Goal: Task Accomplishment & Management: Manage account settings

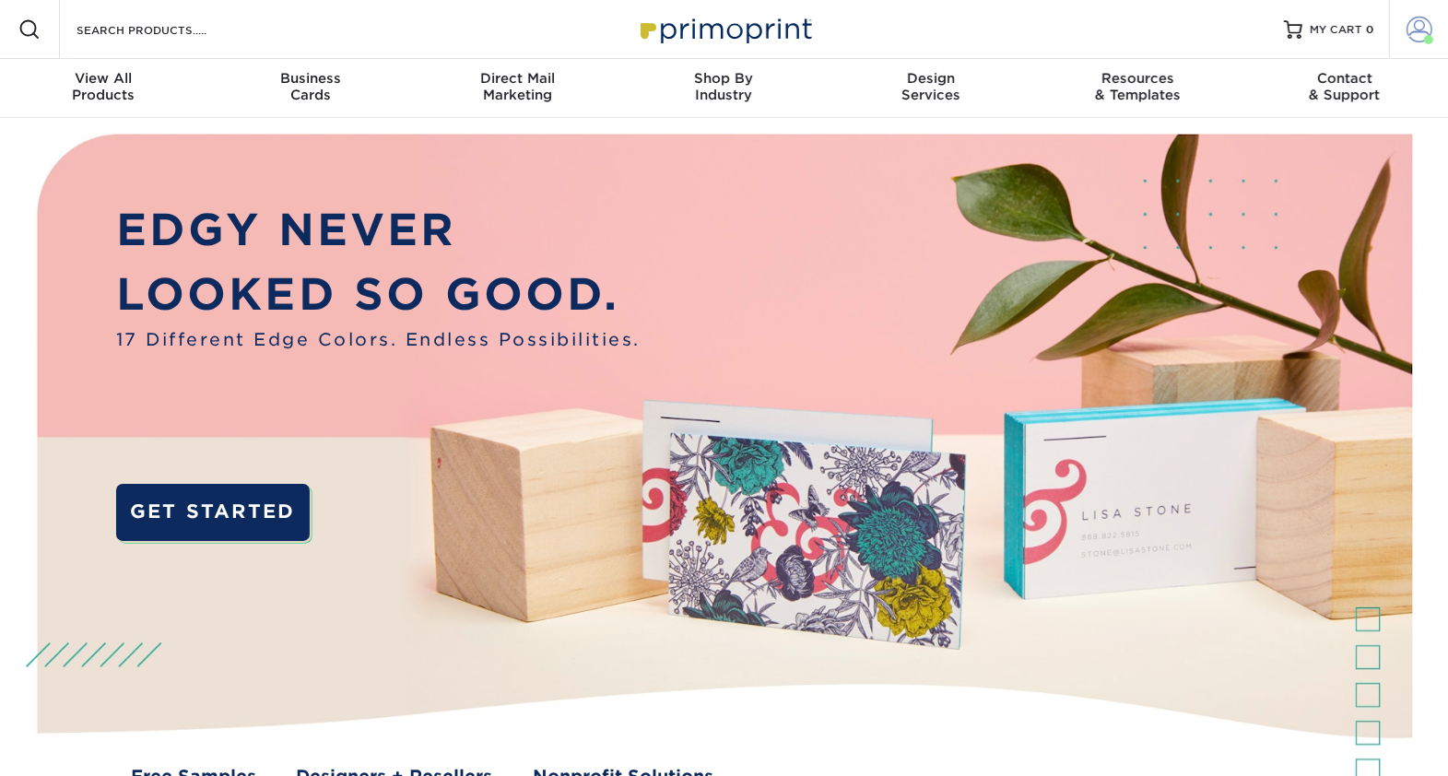
click at [1413, 34] on span at bounding box center [1420, 30] width 26 height 26
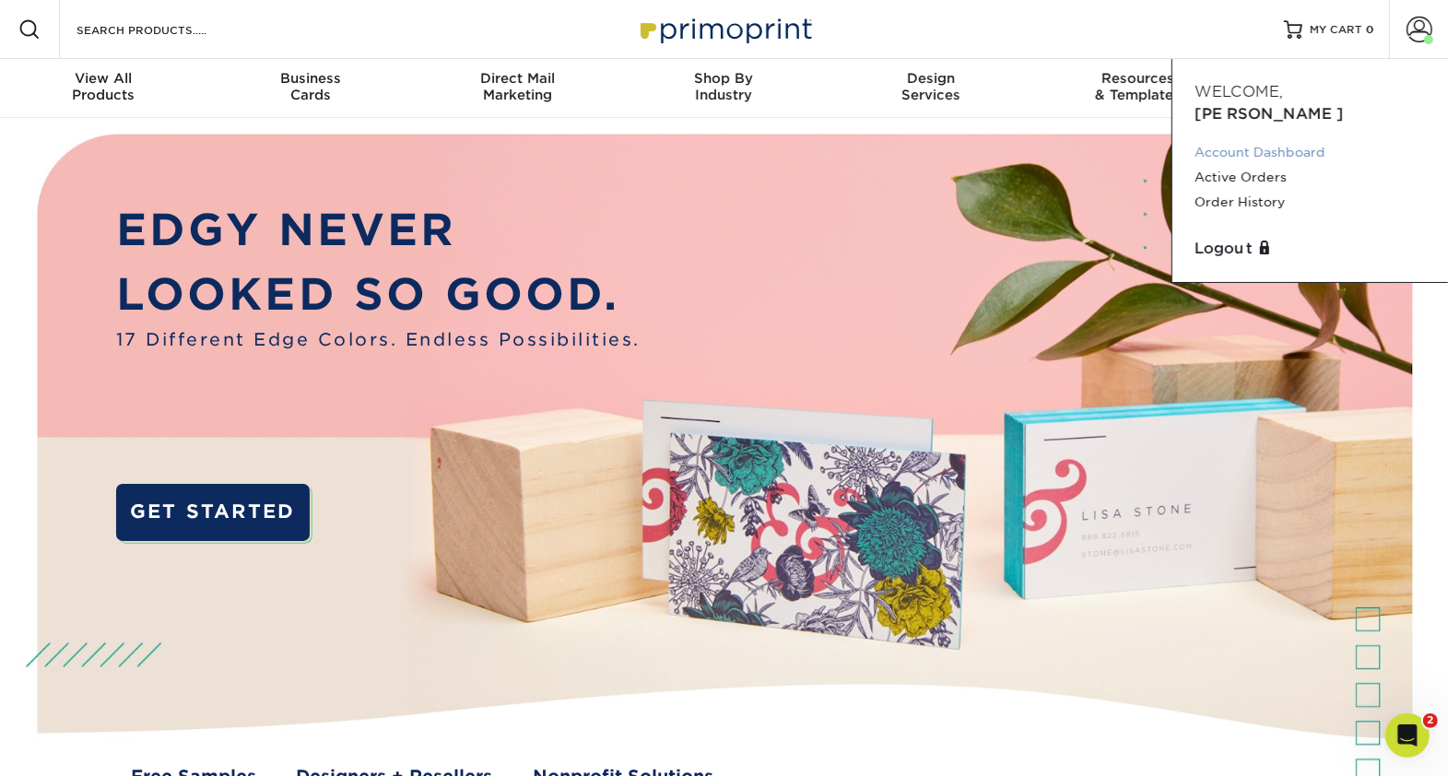
click at [1294, 140] on link "Account Dashboard" at bounding box center [1310, 152] width 231 height 25
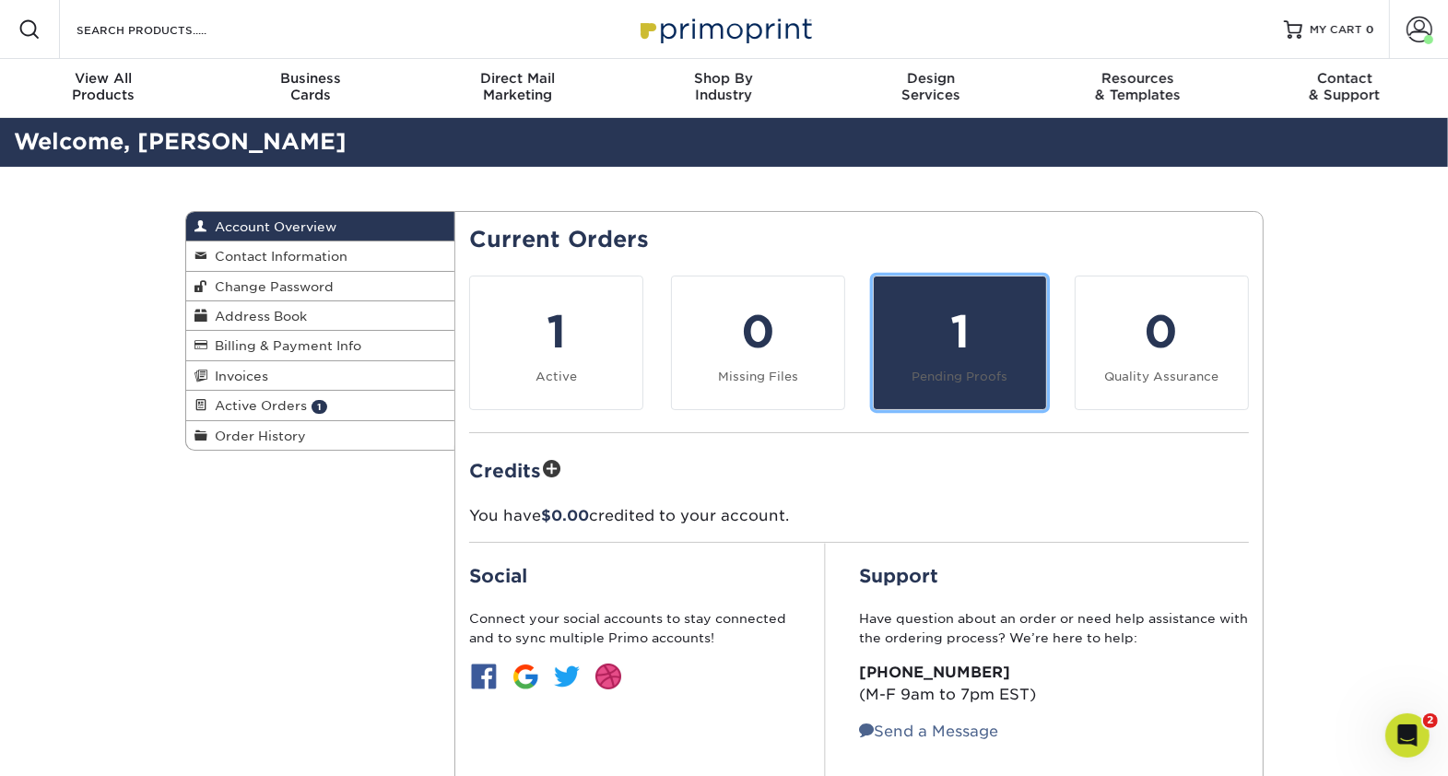
click at [950, 346] on div "1" at bounding box center [960, 332] width 150 height 66
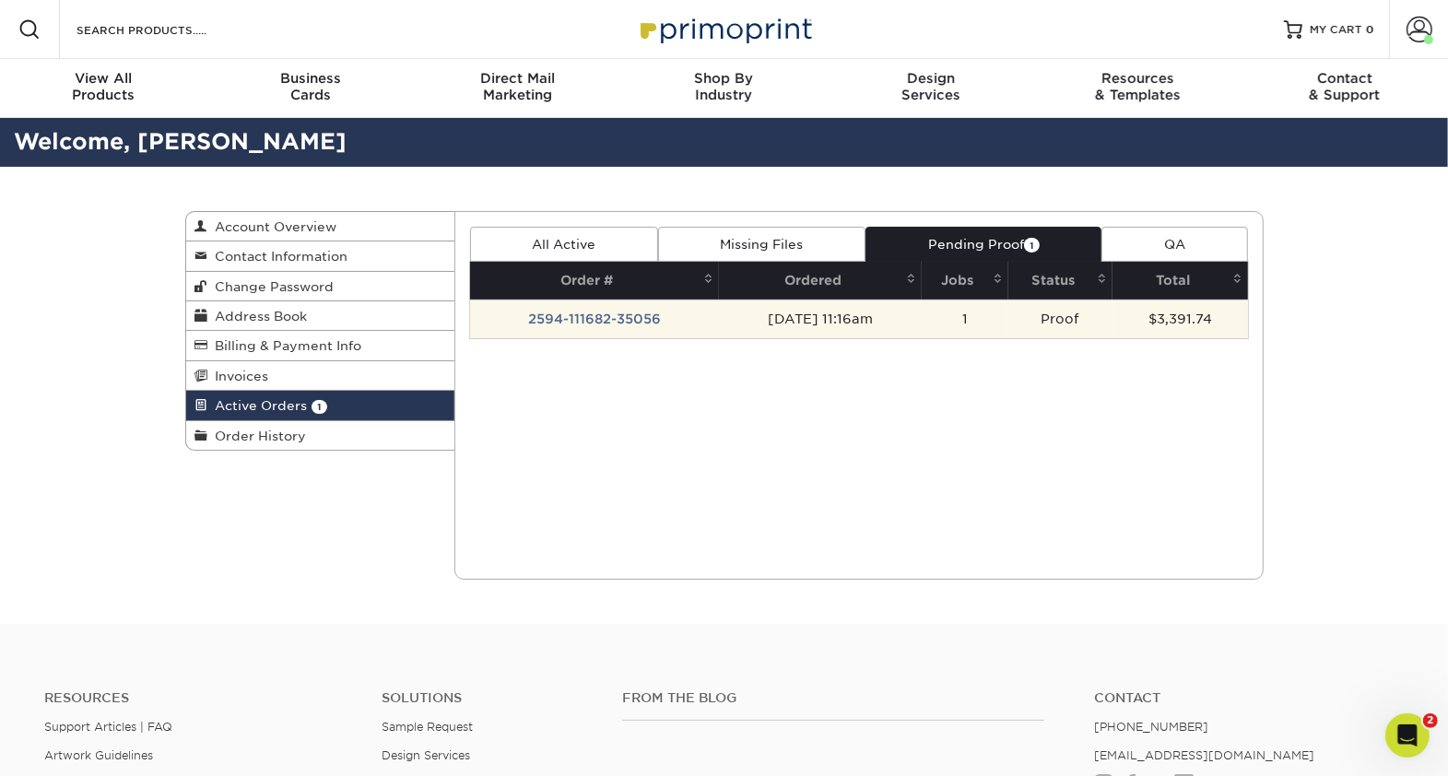
click at [1075, 318] on td "Proof" at bounding box center [1061, 319] width 104 height 39
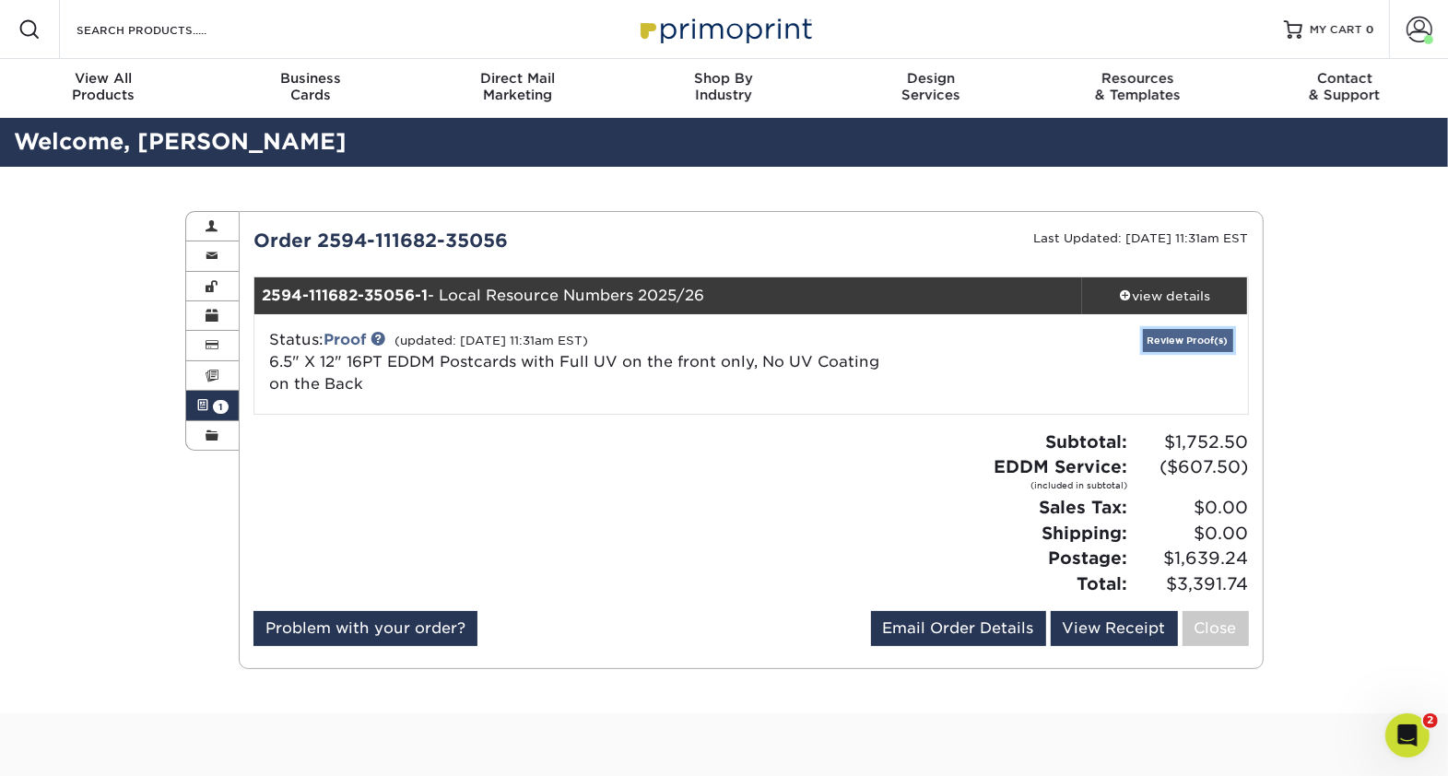
click at [1198, 334] on link "Review Proof(s)" at bounding box center [1188, 340] width 90 height 23
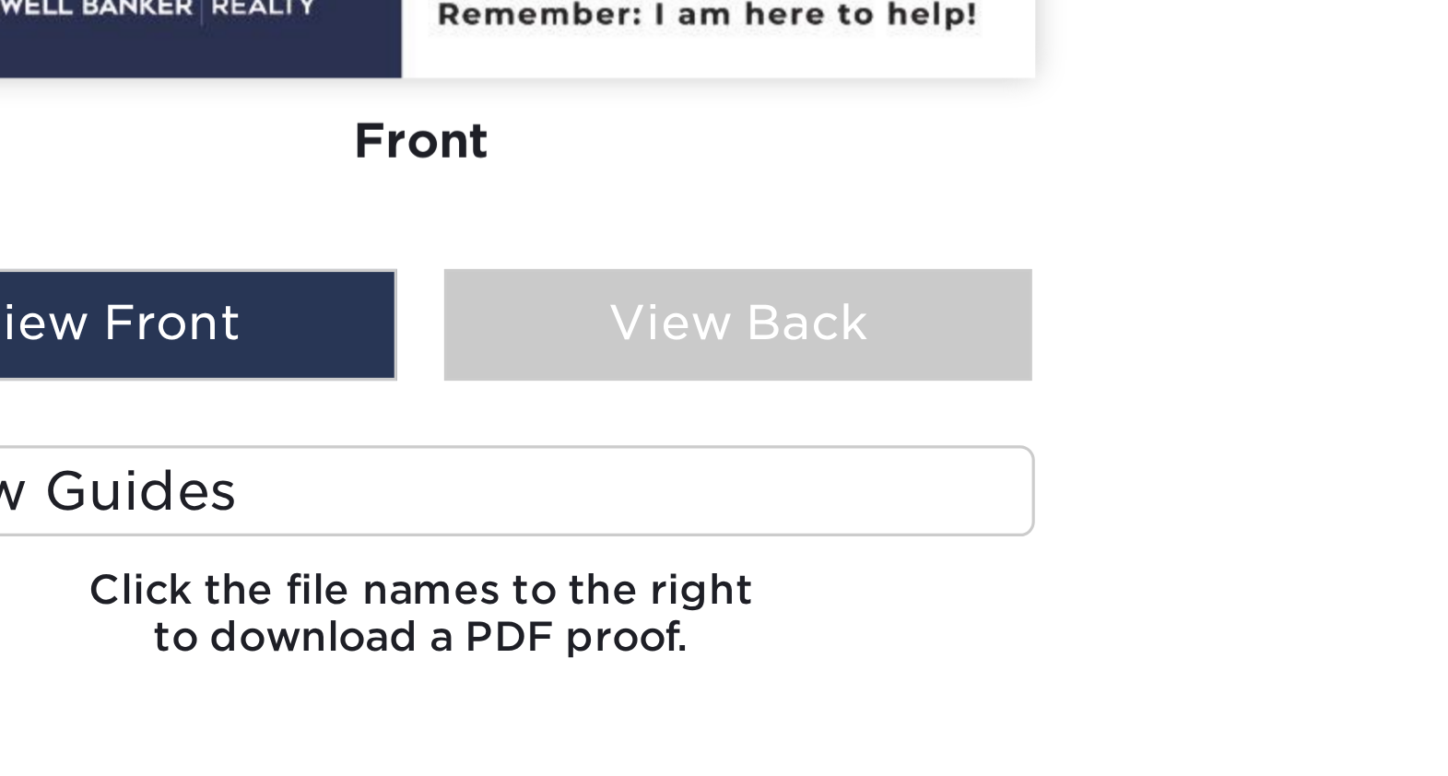
scroll to position [1089, 0]
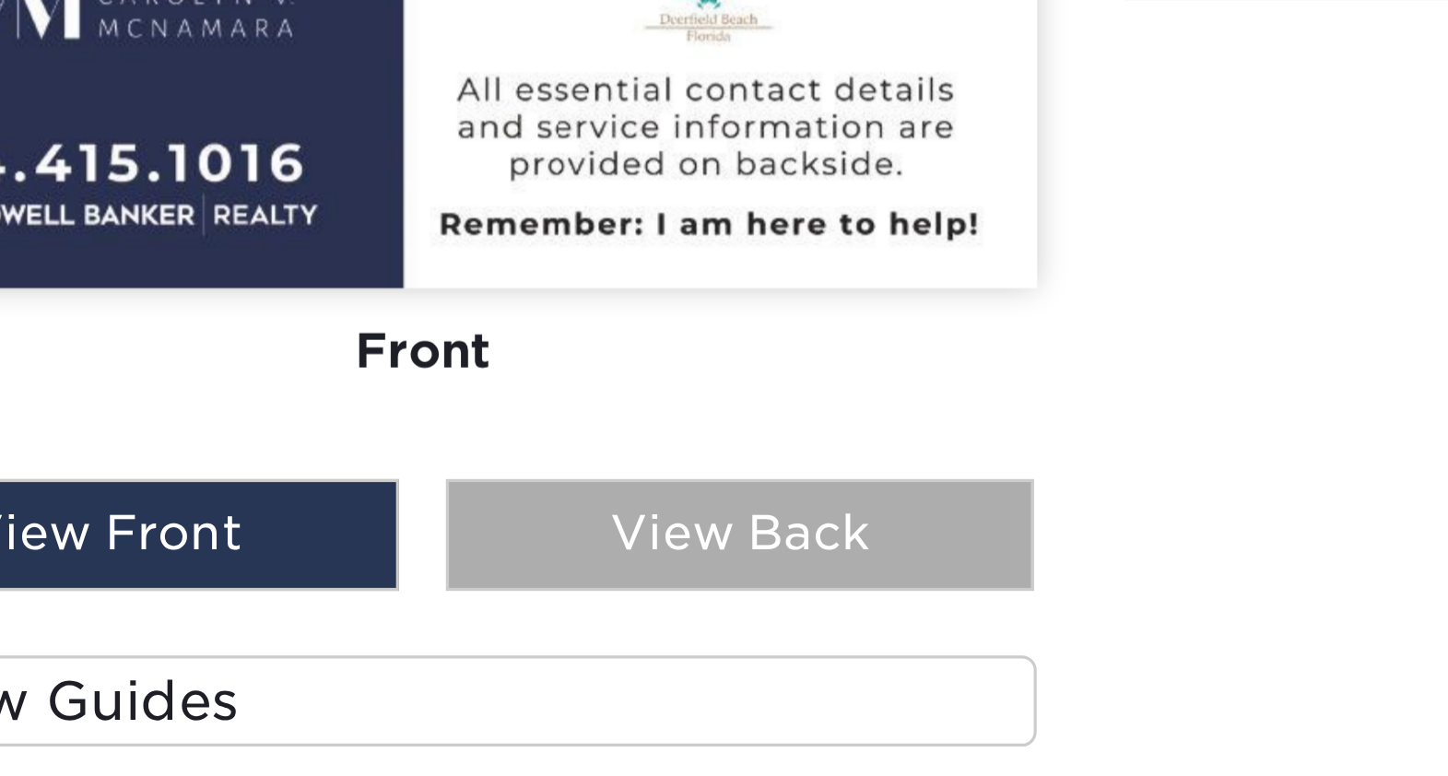
click at [528, 532] on div "View Back" at bounding box center [561, 528] width 184 height 35
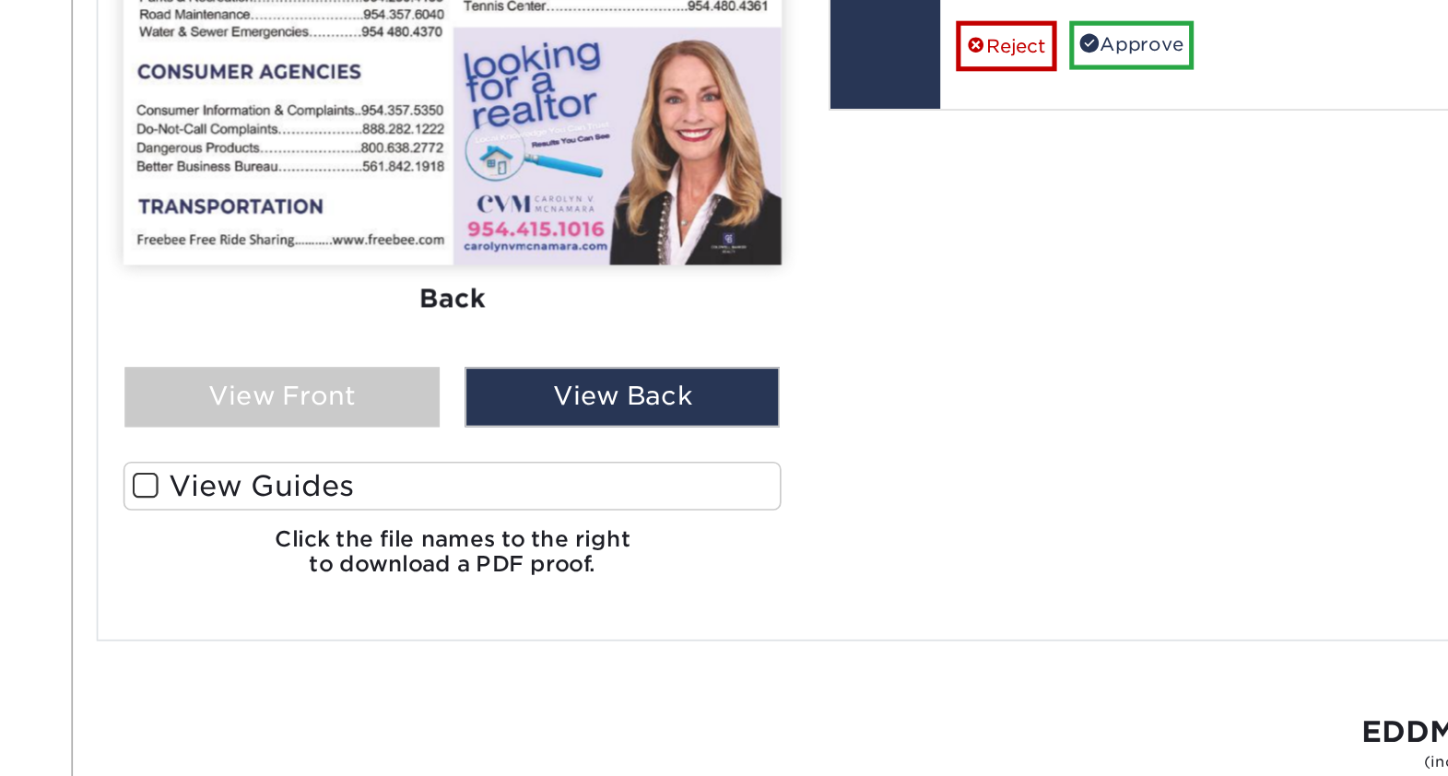
scroll to position [1170, 0]
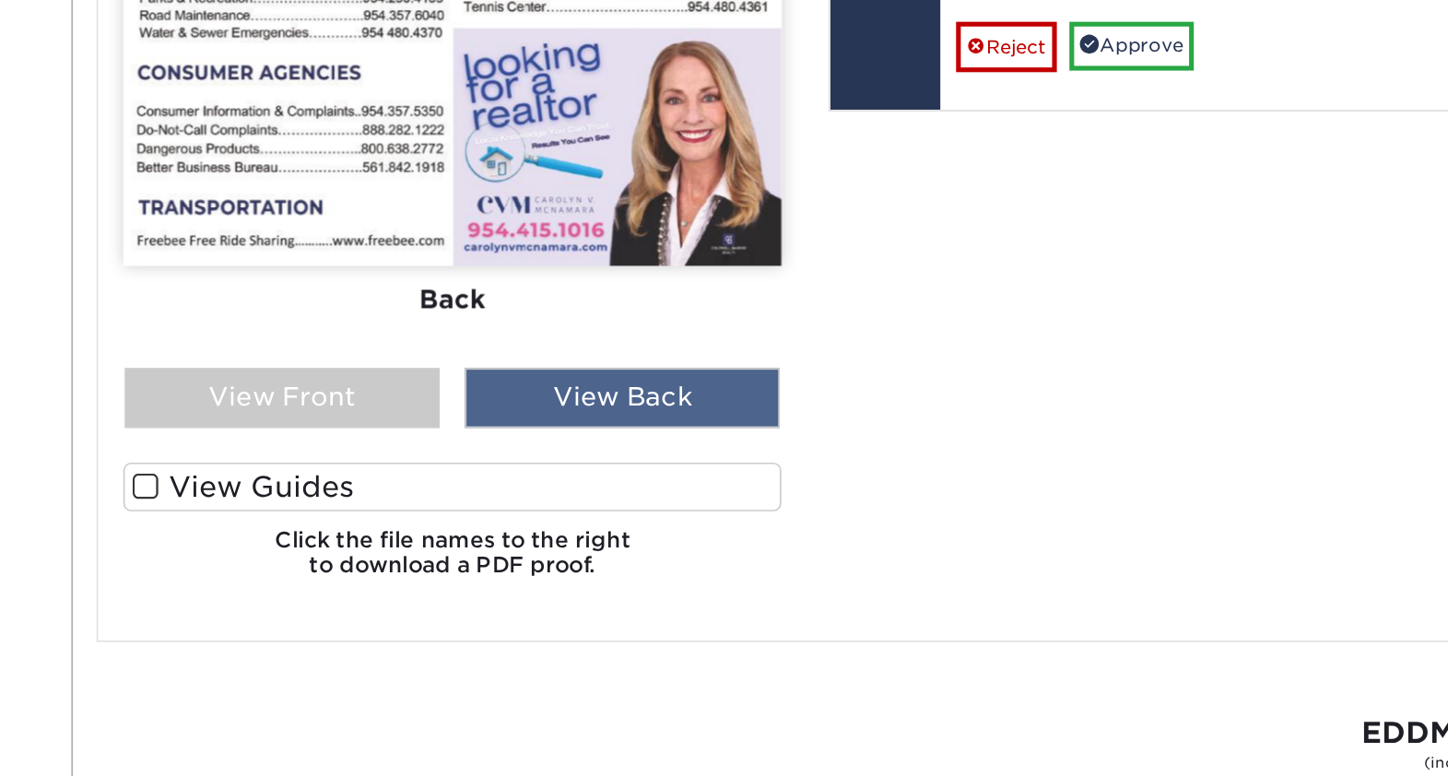
click at [590, 455] on div "View Back" at bounding box center [561, 447] width 184 height 35
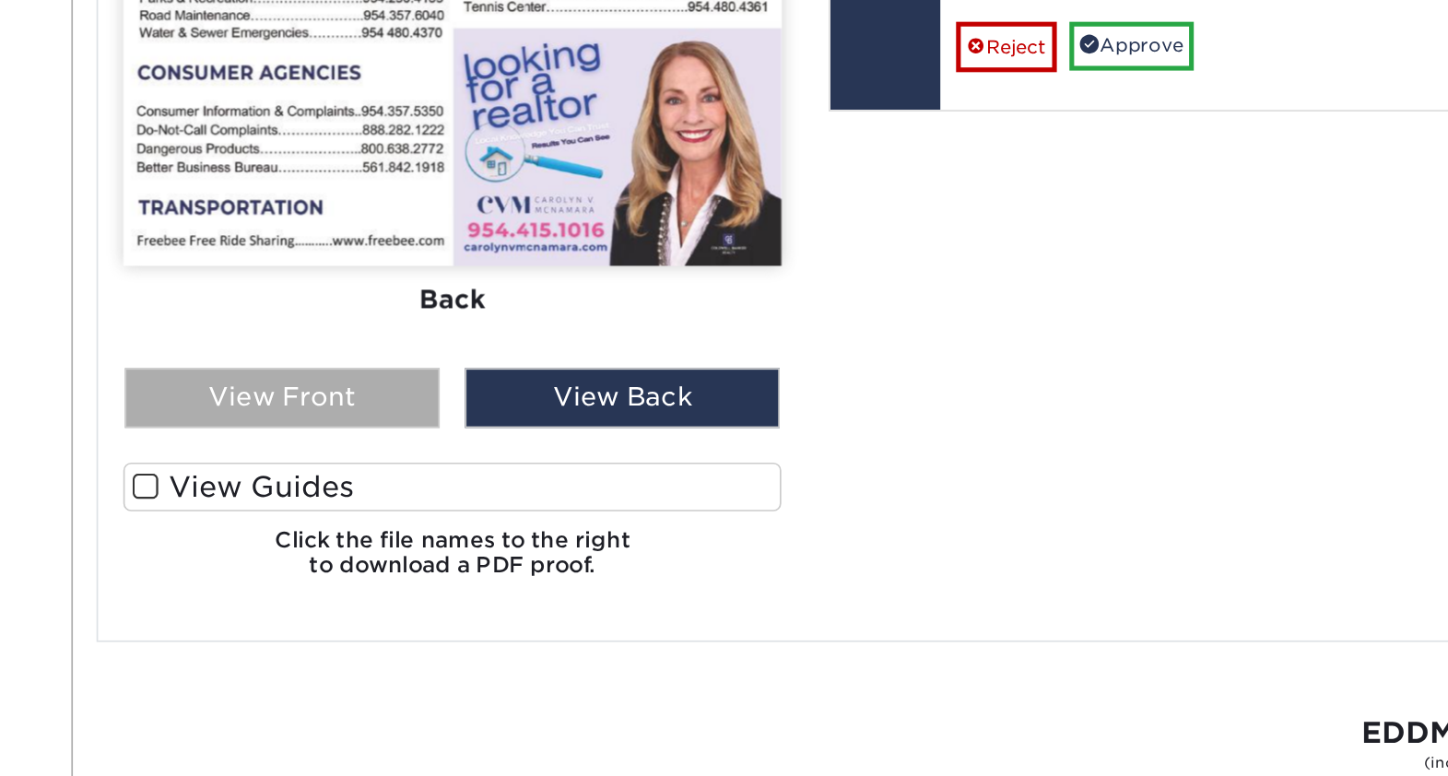
click at [398, 443] on div "View Front" at bounding box center [362, 447] width 184 height 35
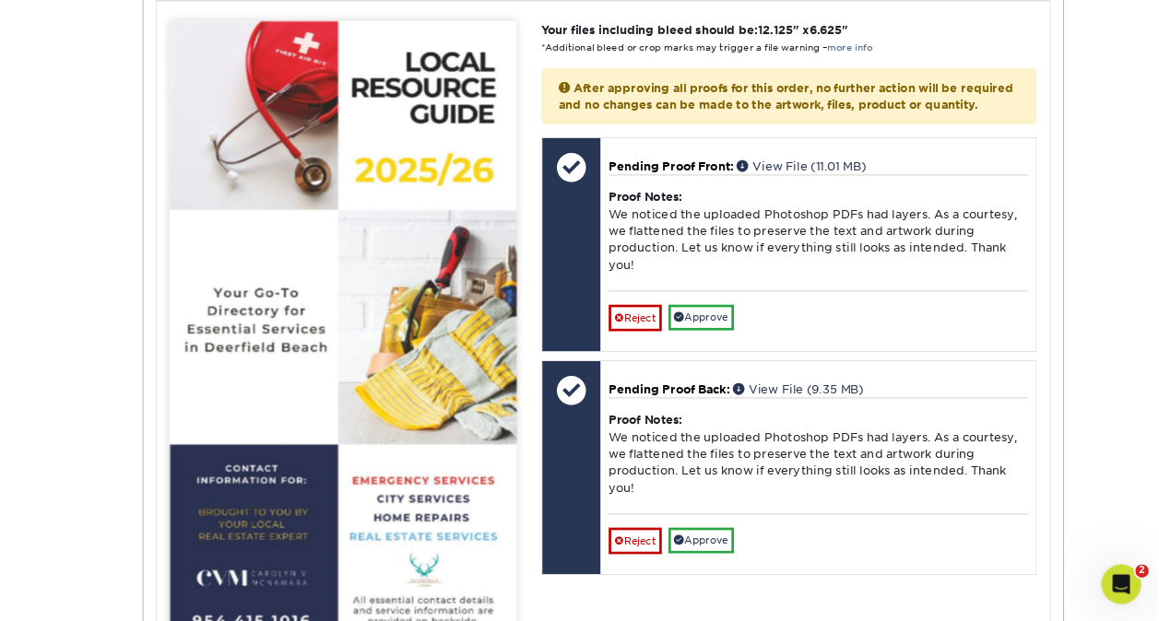
scroll to position [809, 0]
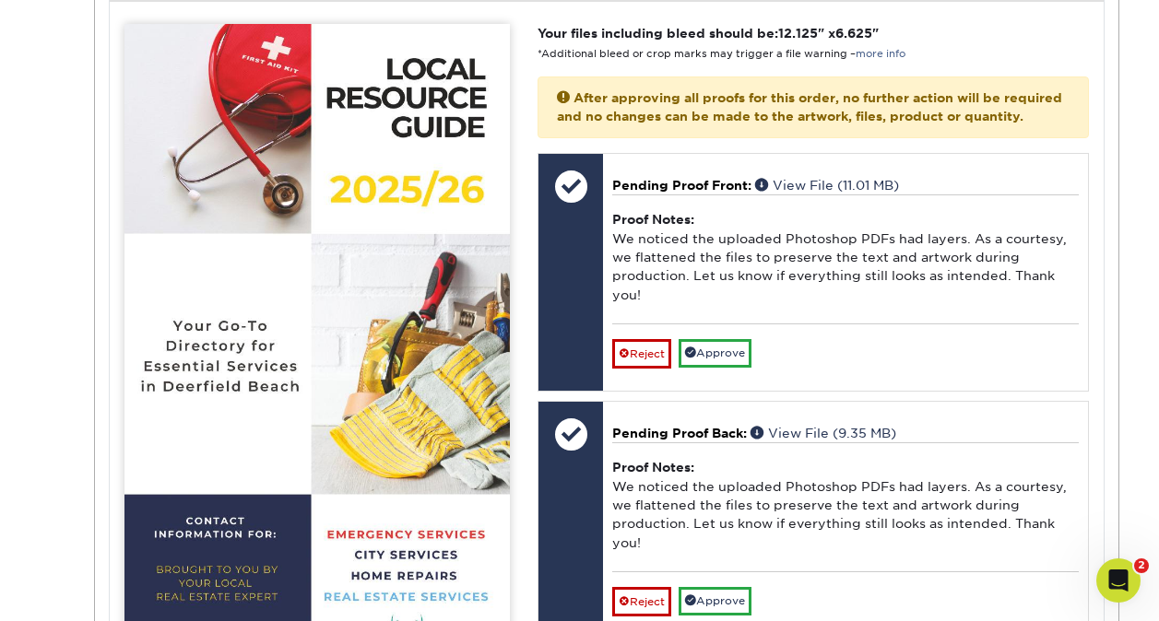
drag, startPoint x: 1391, startPoint y: 3, endPoint x: 21, endPoint y: 325, distance: 1407.5
click at [21, 325] on div "Active Orders Account Overview Contact Information Change Password Address Book…" at bounding box center [579, 303] width 1159 height 1893
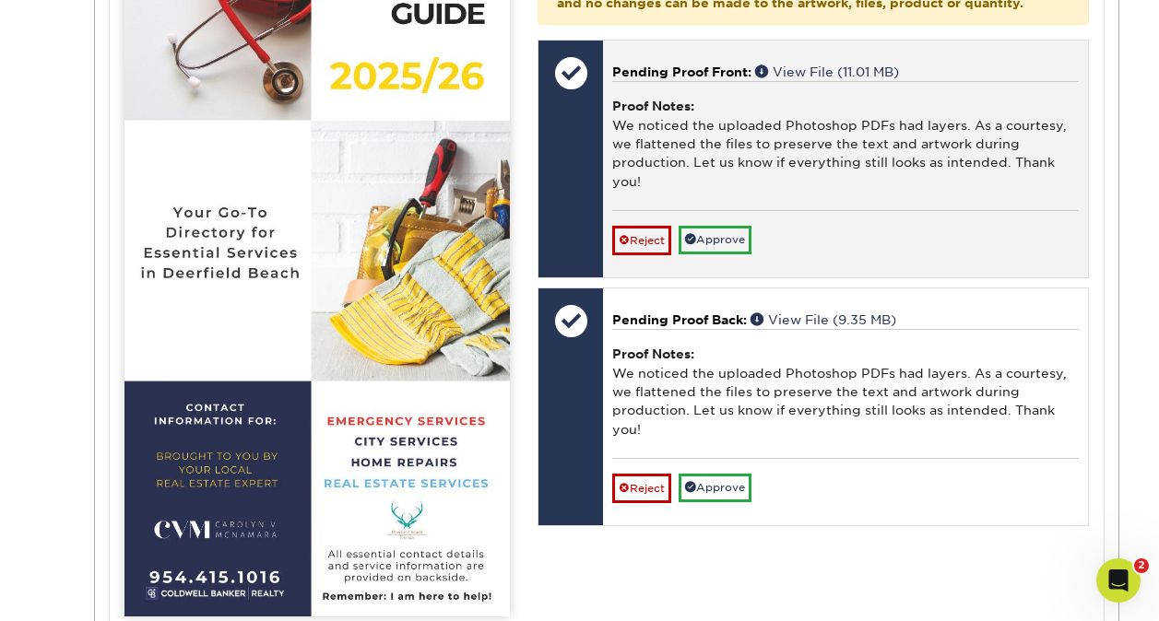
scroll to position [924, 0]
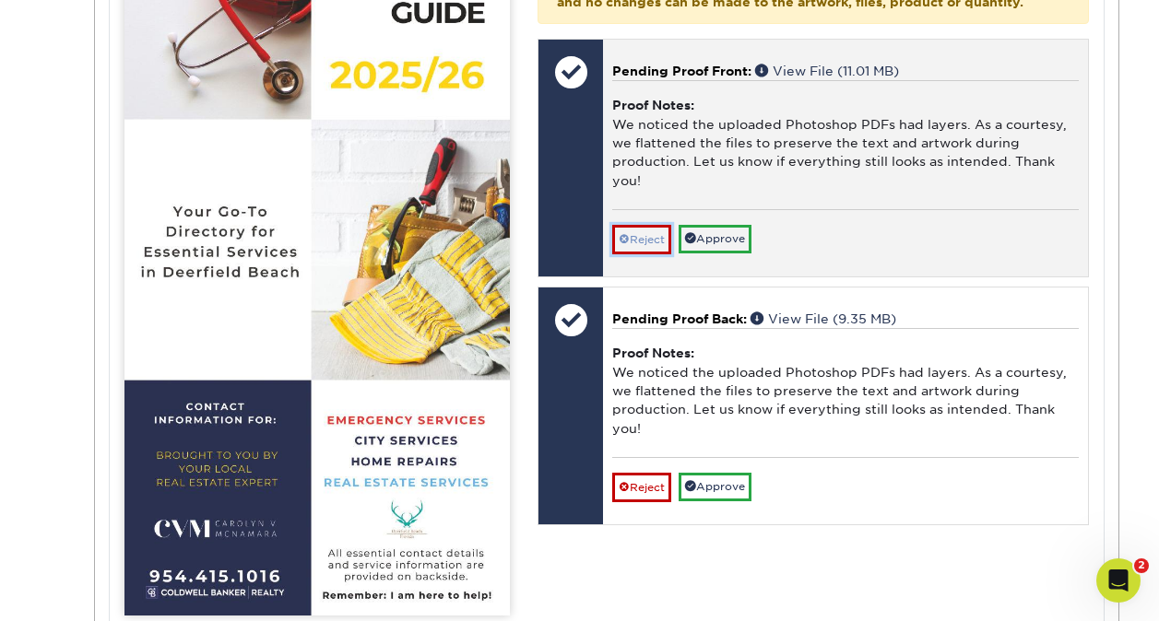
click at [640, 254] on link "Reject" at bounding box center [641, 240] width 59 height 30
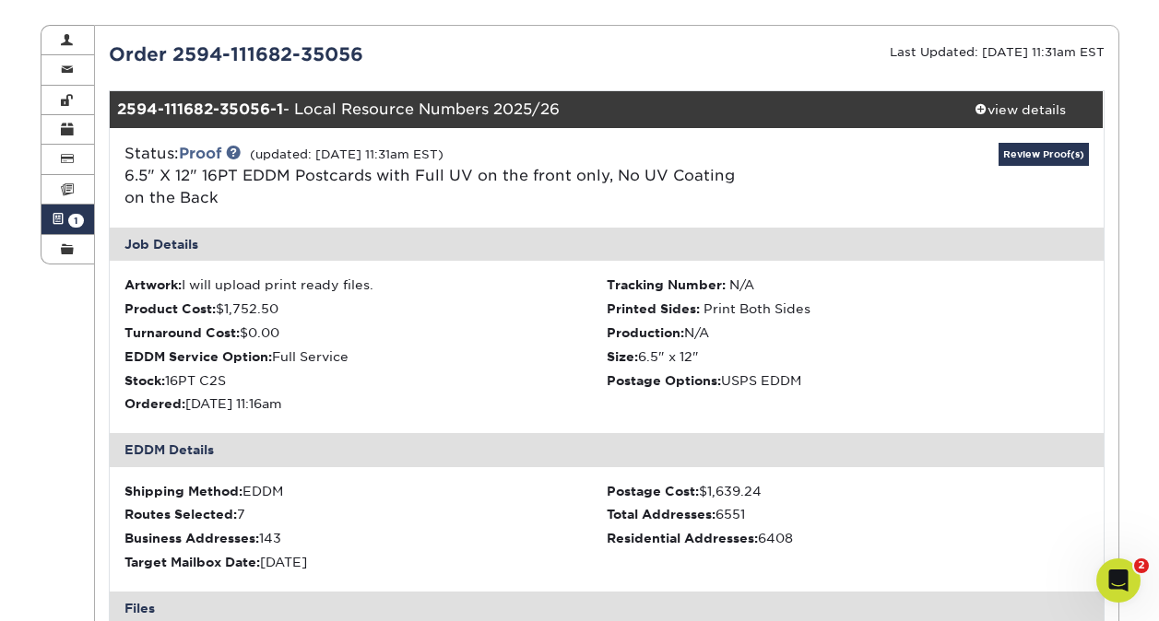
scroll to position [185, 0]
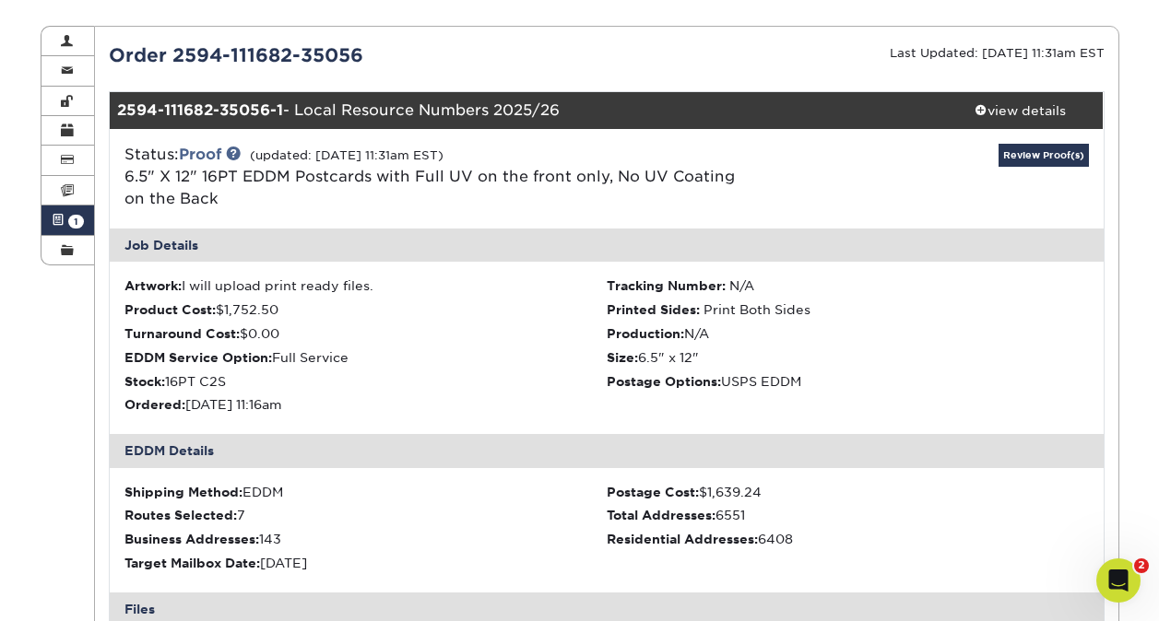
drag, startPoint x: 446, startPoint y: 59, endPoint x: 100, endPoint y: 41, distance: 346.2
copy div "Order 2594-111682-35056"
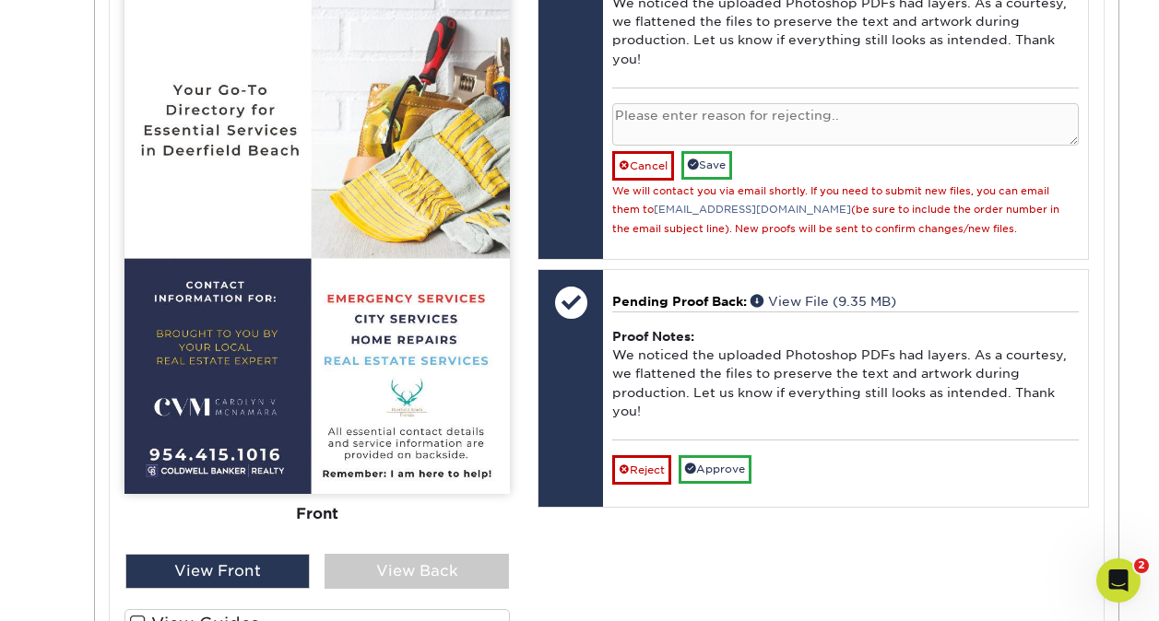
scroll to position [1046, 0]
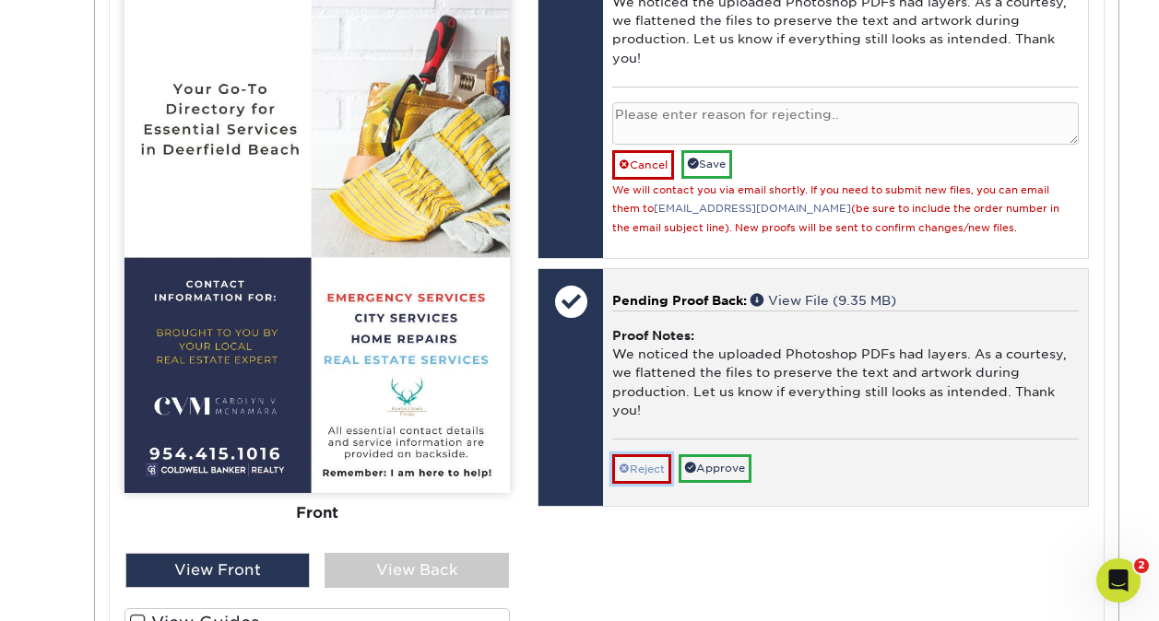
click at [649, 484] on link "Reject" at bounding box center [641, 470] width 59 height 30
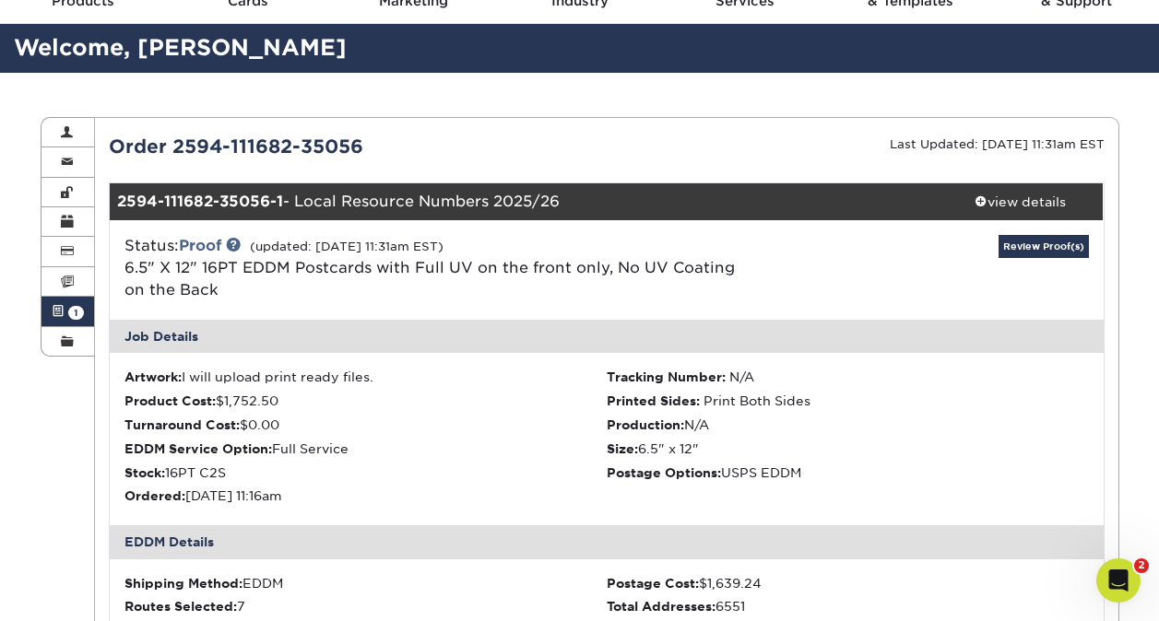
scroll to position [0, 0]
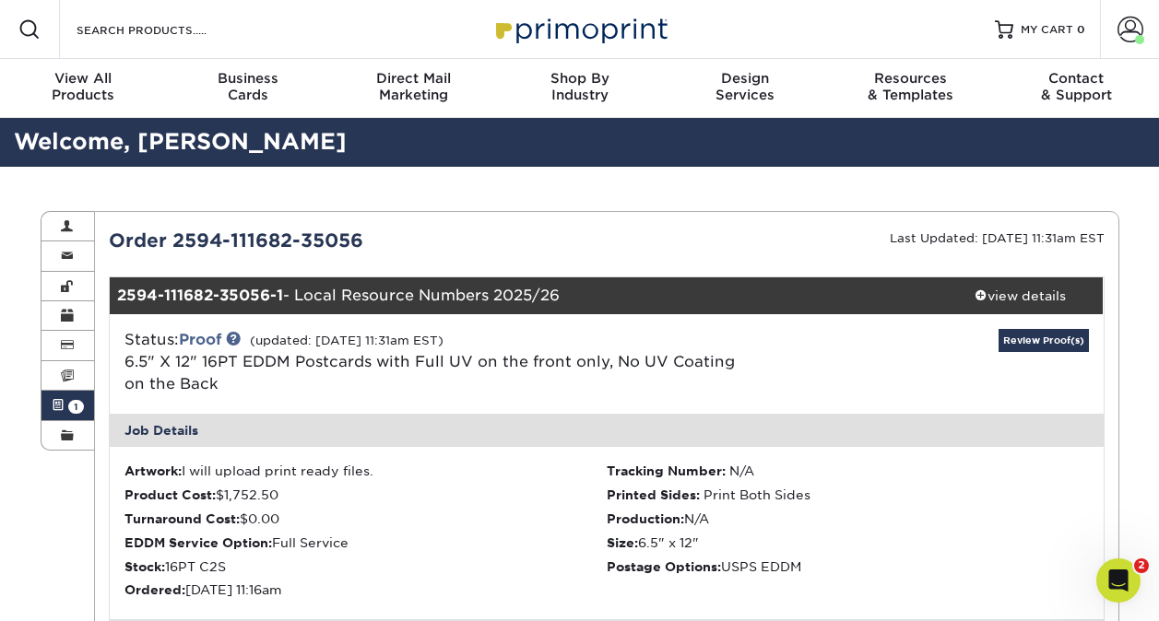
click at [399, 235] on div "Order 2594-111682-35056" at bounding box center [351, 241] width 512 height 28
drag, startPoint x: 371, startPoint y: 241, endPoint x: 93, endPoint y: 238, distance: 277.5
click at [93, 211] on div "Active Orders Account Overview Contact Information Change Password Address Book…" at bounding box center [580, 211] width 1079 height 0
copy div "Contact Information Change Password Address Book Billing & Payment Info Invoice…"
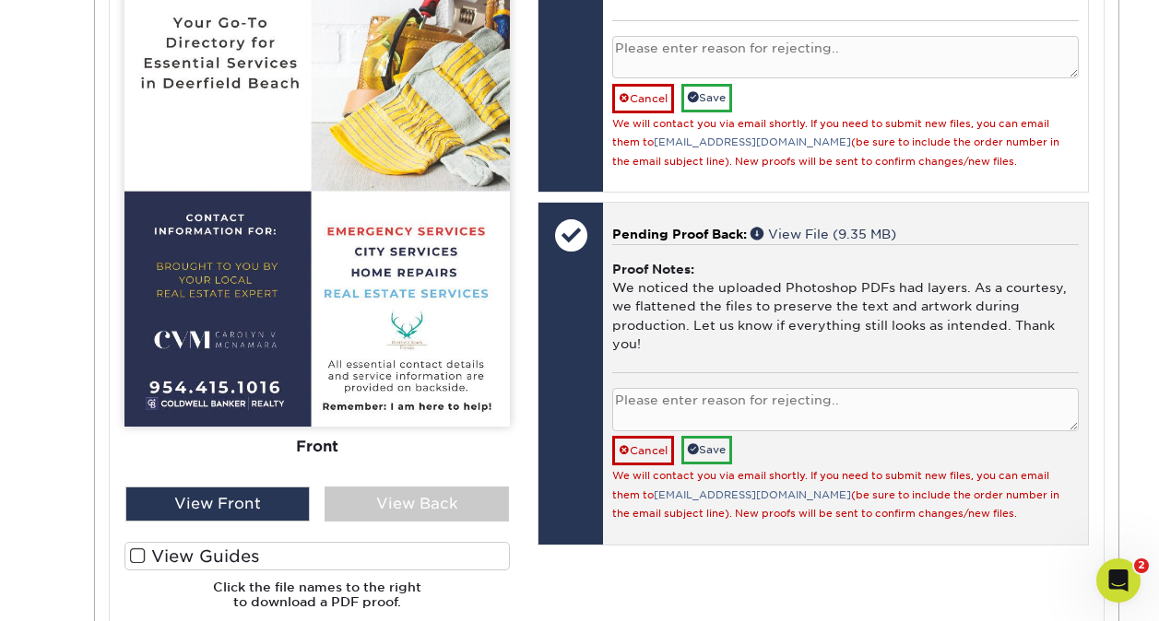
scroll to position [1111, 0]
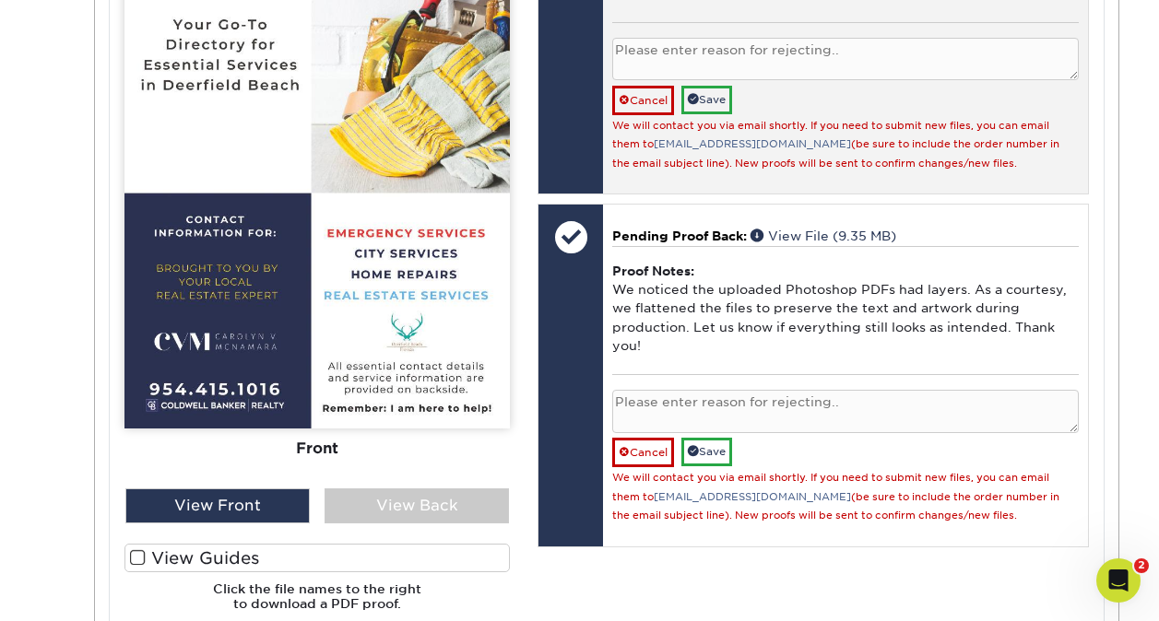
click at [672, 77] on textarea at bounding box center [845, 59] width 466 height 43
drag, startPoint x: 991, startPoint y: 71, endPoint x: 615, endPoint y: 83, distance: 376.3
click at [615, 81] on textarea "I send ne flat pdf file via email to info@primoprint.com" at bounding box center [845, 59] width 466 height 43
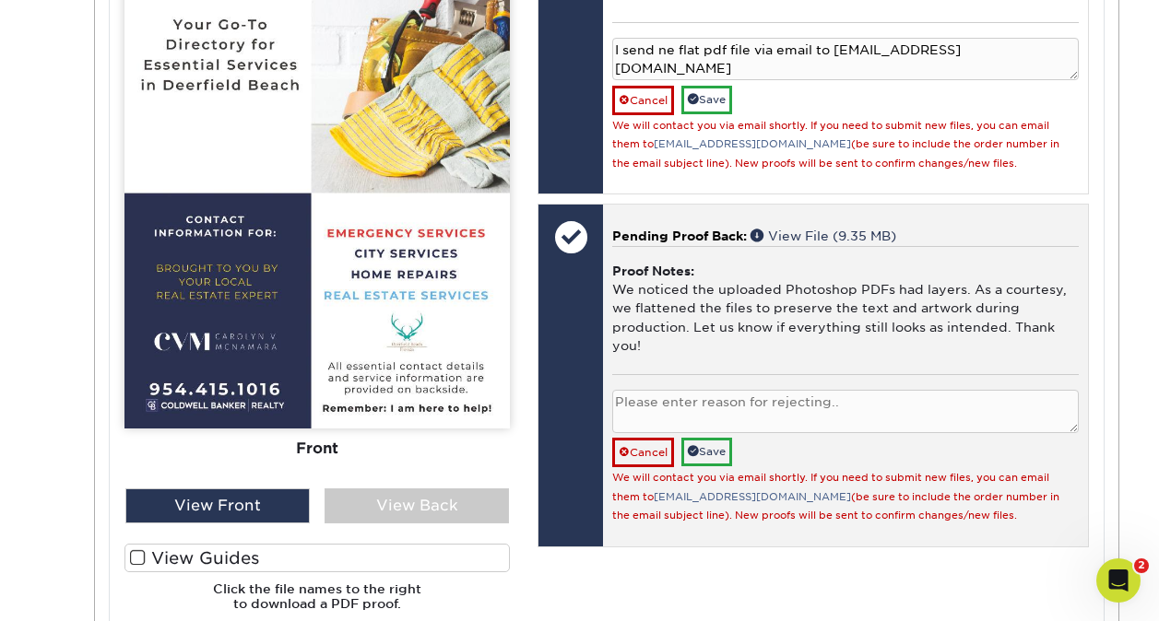
type textarea "I send ne flat pdf file via email to info@primoprint.com"
click at [649, 428] on textarea at bounding box center [845, 411] width 466 height 43
paste textarea "I send ne flat pdf file via email to info@primoprint.com"
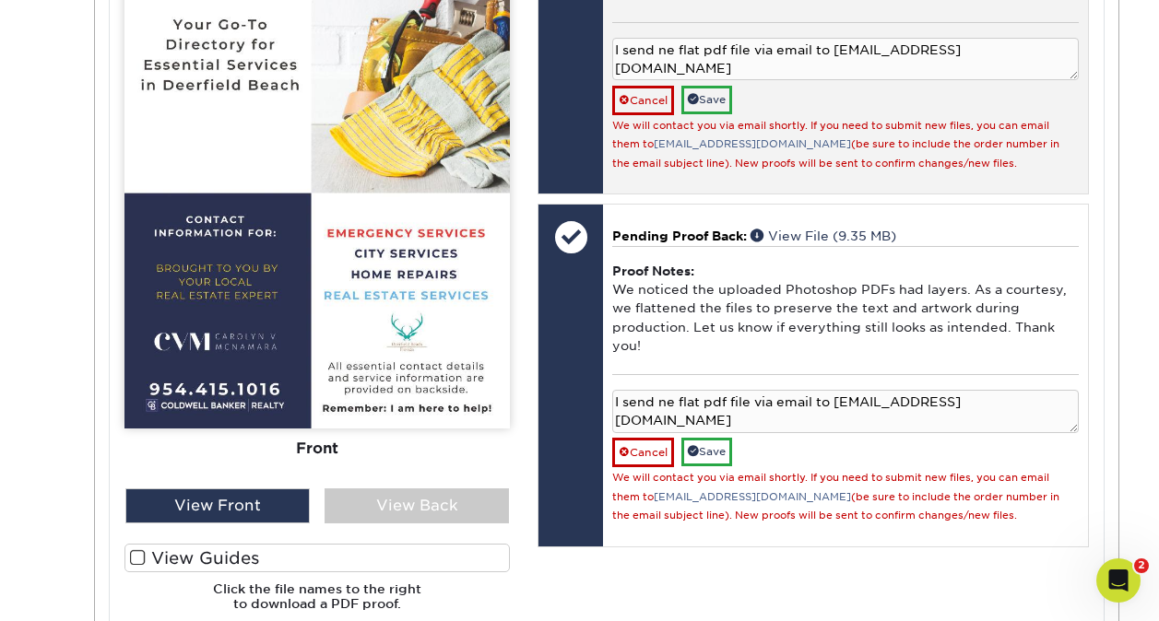
type textarea "I send ne flat pdf file via email to info@primoprint.com"
click at [673, 69] on textarea "I send ne flat pdf file via email to info@primoprint.com" at bounding box center [845, 59] width 466 height 43
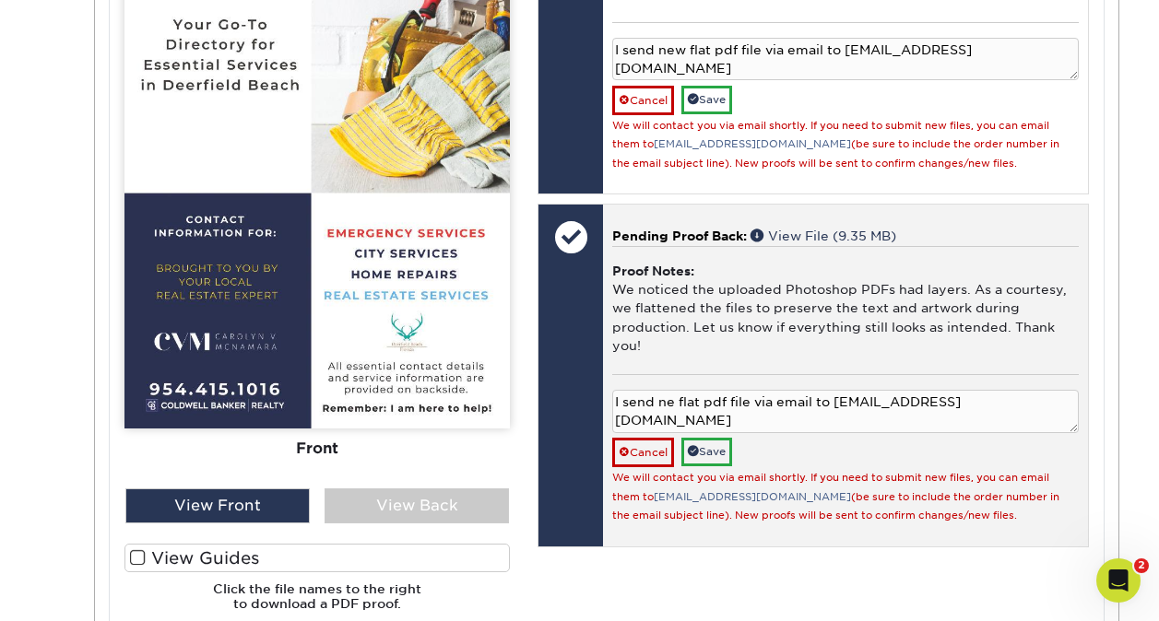
type textarea "I send new flat pdf file via email to info@primoprint.com"
click at [673, 423] on textarea "I send ne flat pdf file via email to info@primoprint.com" at bounding box center [845, 411] width 466 height 43
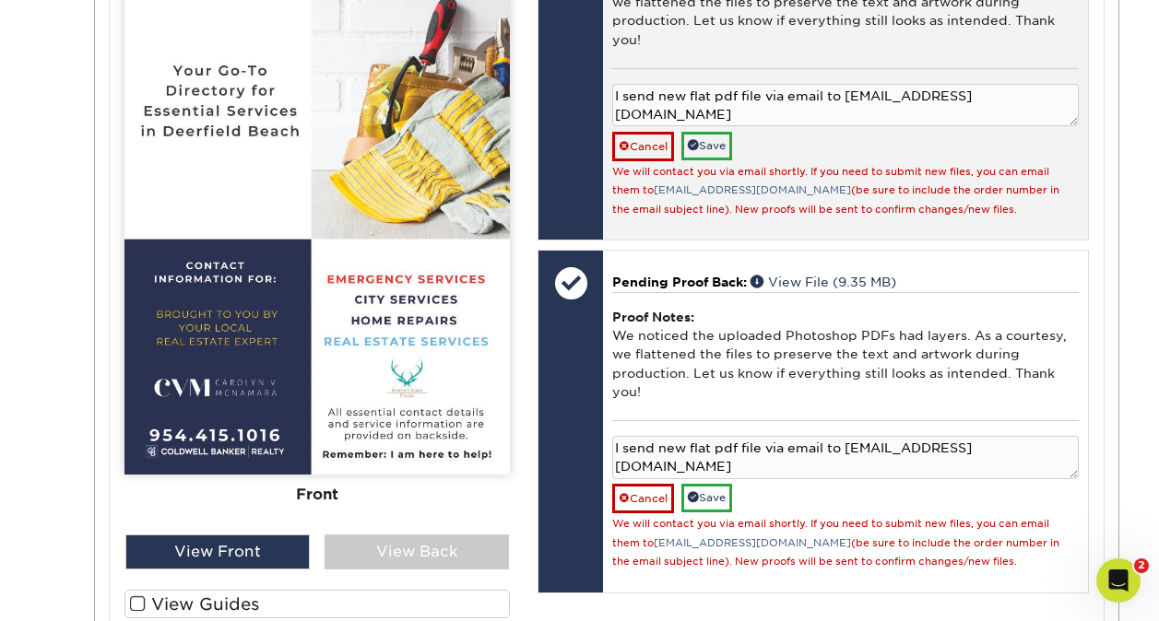
scroll to position [1064, 0]
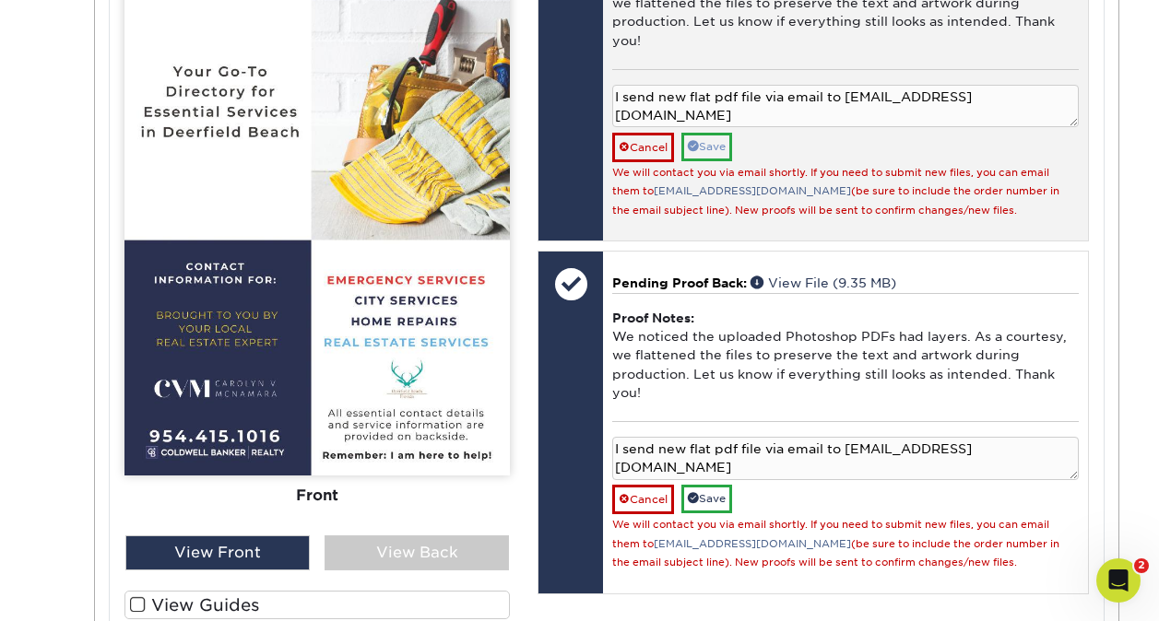
type textarea "I send new flat pdf file via email to info@primoprint.com"
click at [722, 161] on link "Save" at bounding box center [706, 147] width 51 height 29
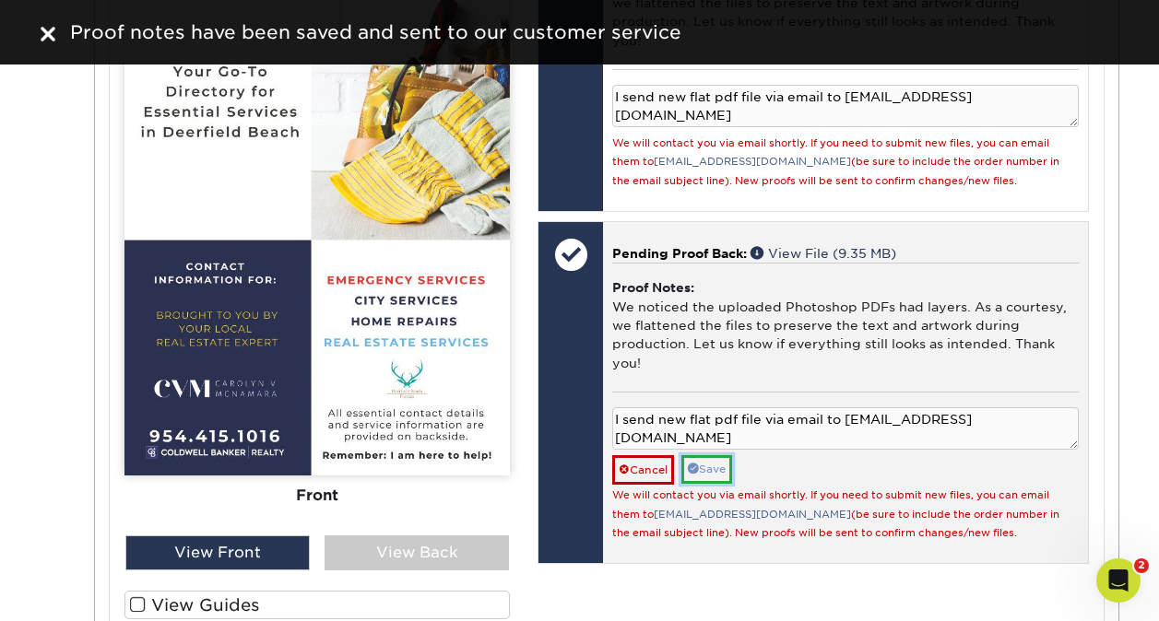
click at [720, 484] on link "Save" at bounding box center [706, 469] width 51 height 29
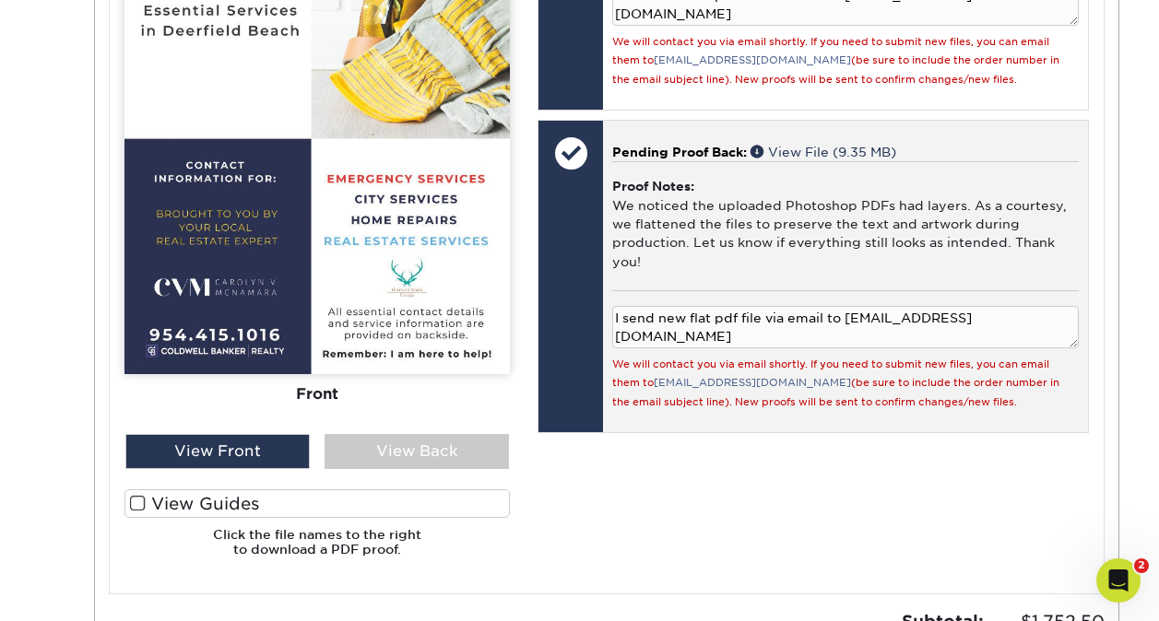
scroll to position [1166, 0]
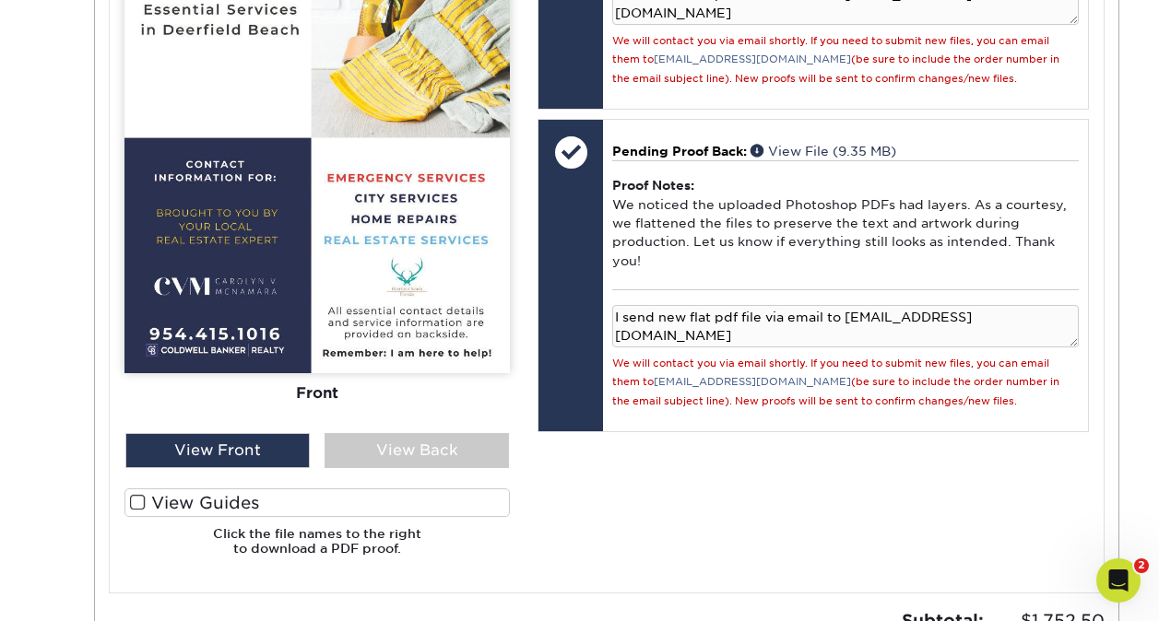
click at [139, 502] on span at bounding box center [138, 503] width 16 height 18
click at [0, 0] on input "View Guides" at bounding box center [0, 0] width 0 height 0
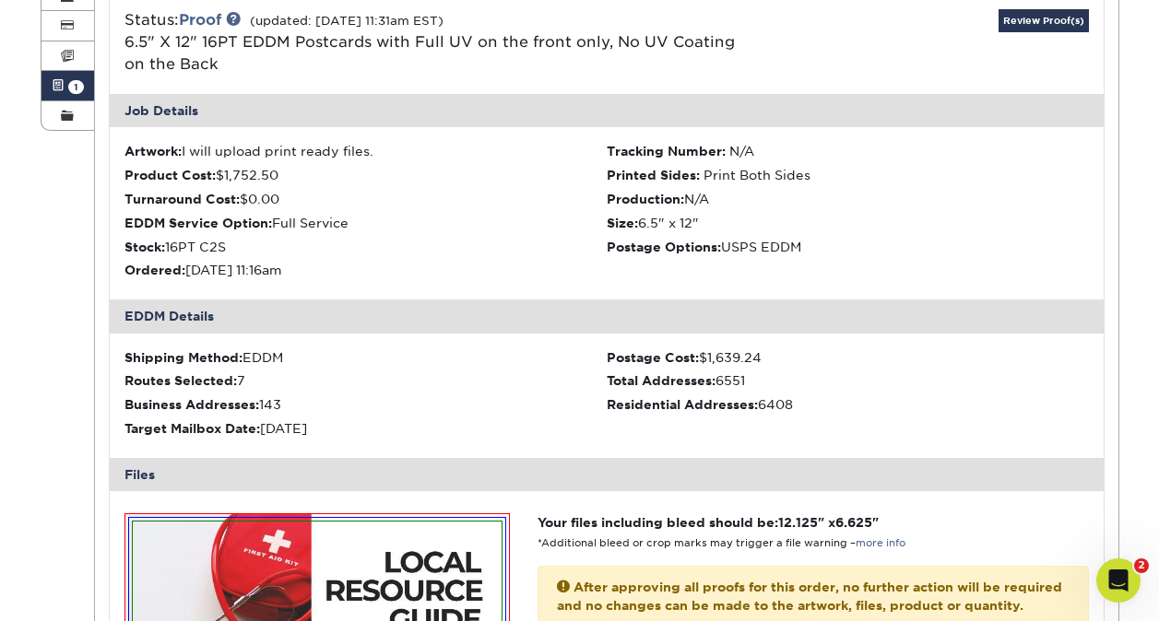
scroll to position [0, 0]
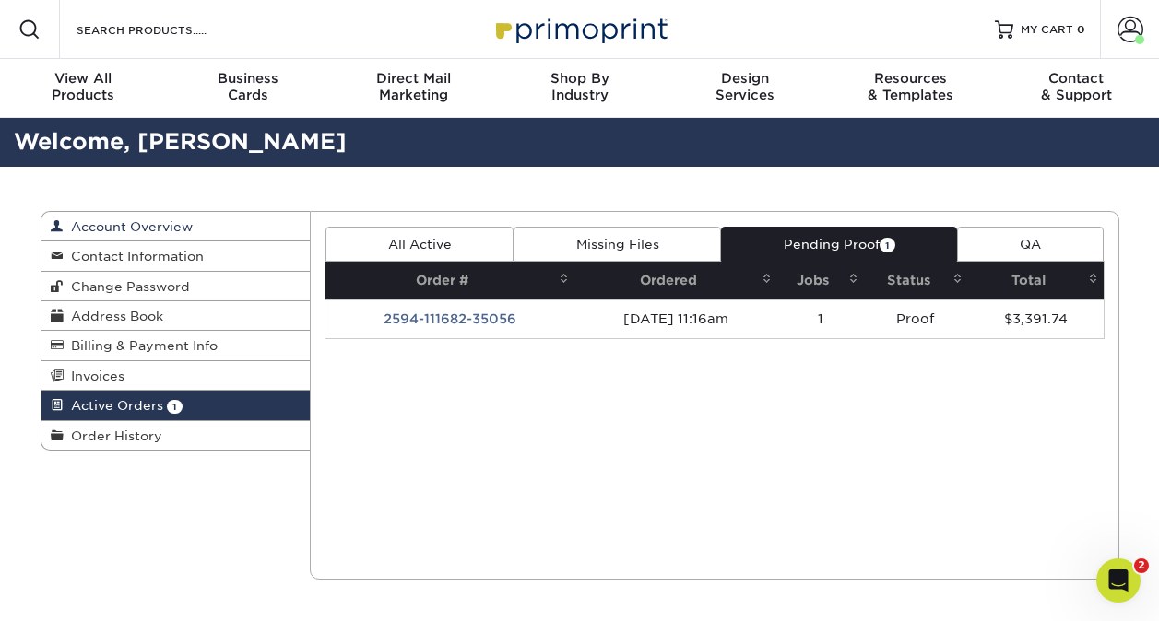
click at [170, 229] on span "Account Overview" at bounding box center [128, 226] width 129 height 15
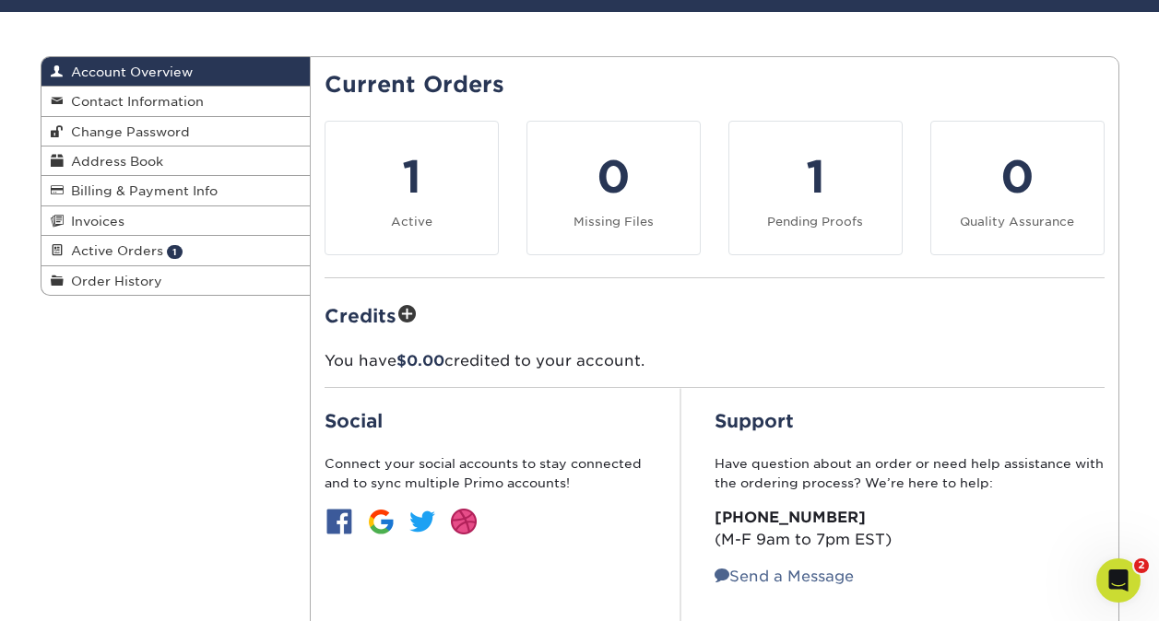
scroll to position [157, 0]
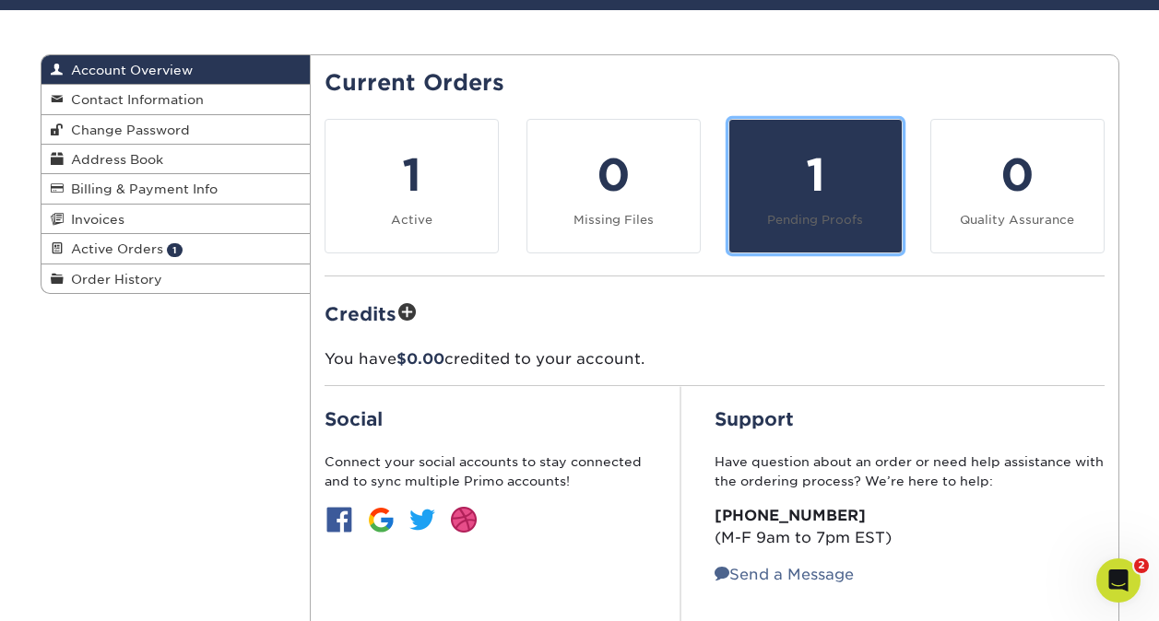
click at [821, 167] on div "1" at bounding box center [815, 175] width 150 height 66
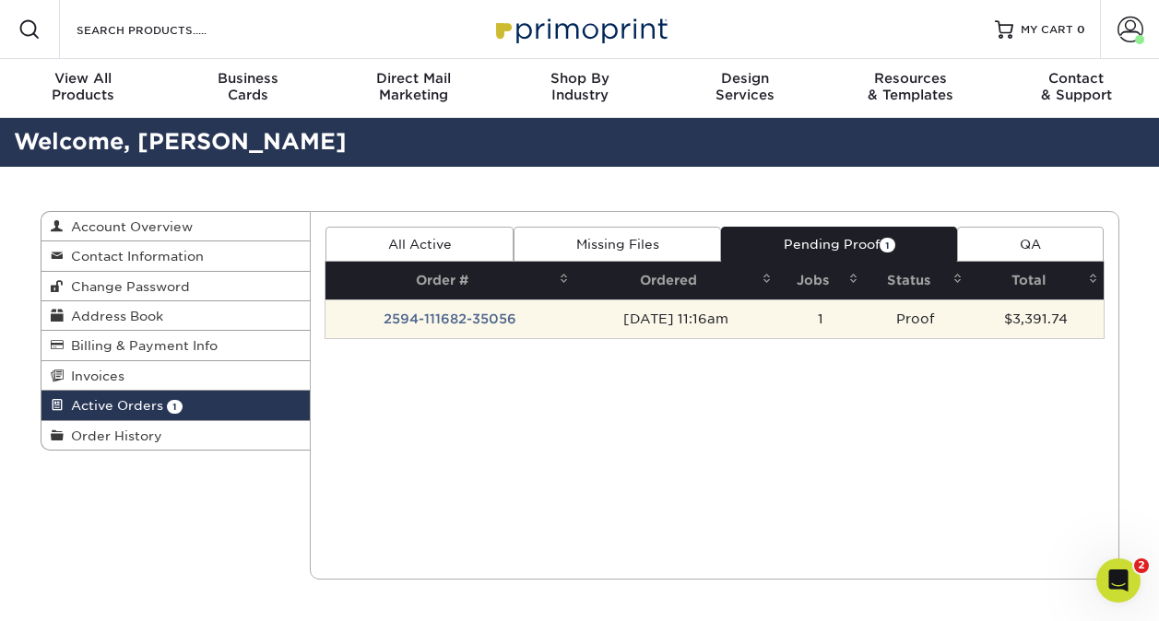
click at [683, 318] on td "[DATE] 11:16am" at bounding box center [675, 319] width 203 height 39
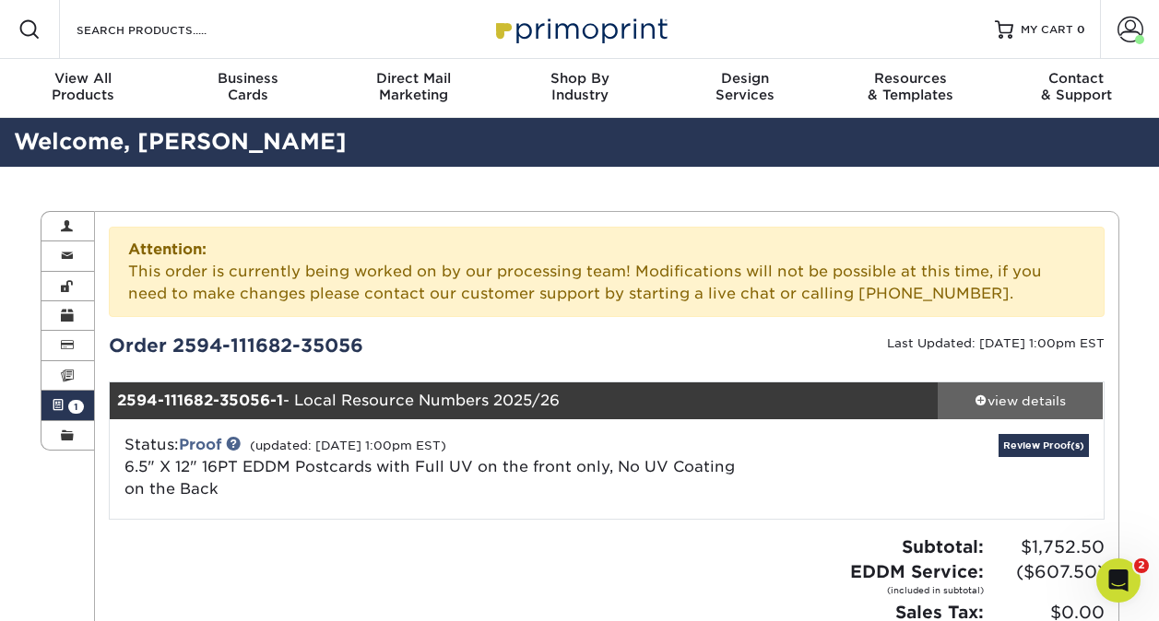
click at [977, 396] on span at bounding box center [980, 400] width 13 height 13
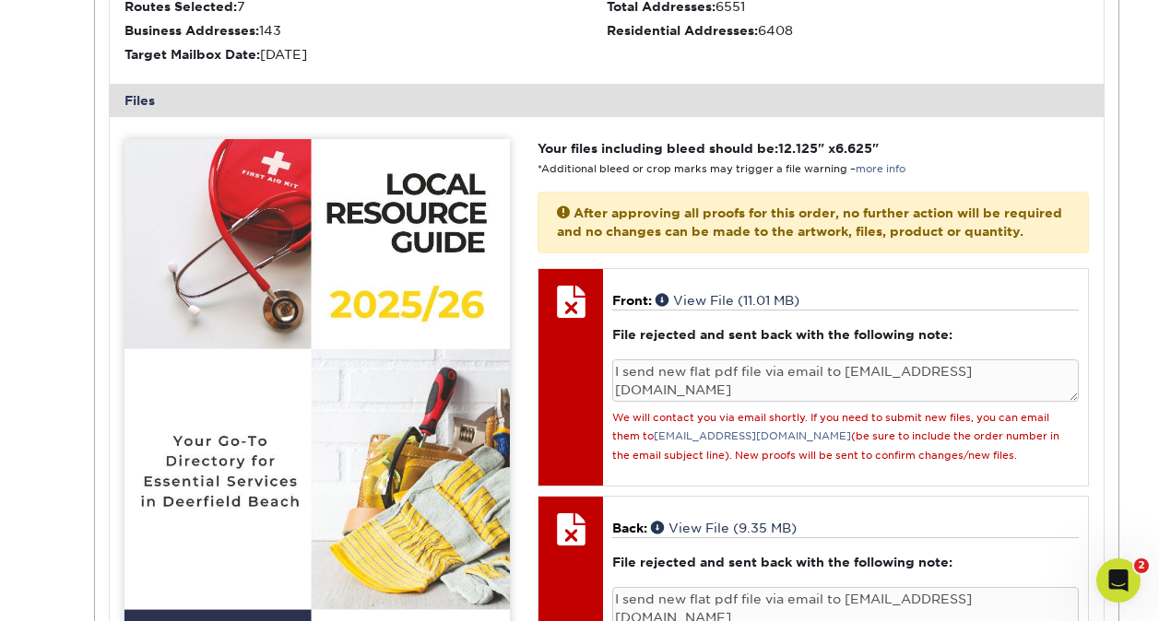
scroll to position [797, 0]
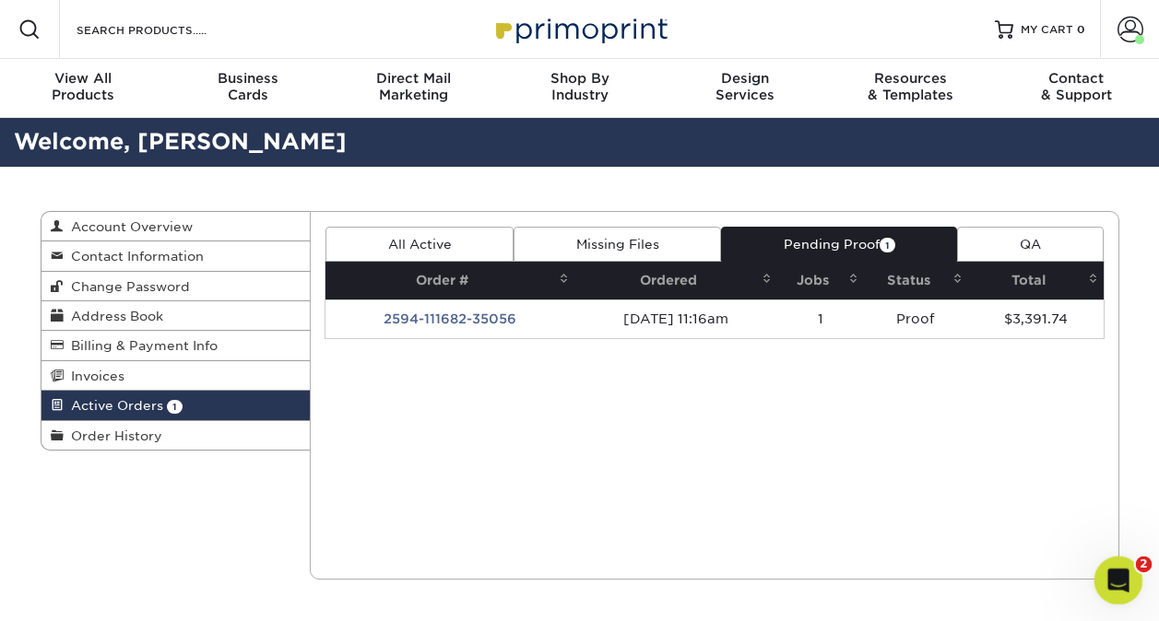
click at [1119, 588] on icon "Open Intercom Messenger" at bounding box center [1116, 578] width 30 height 30
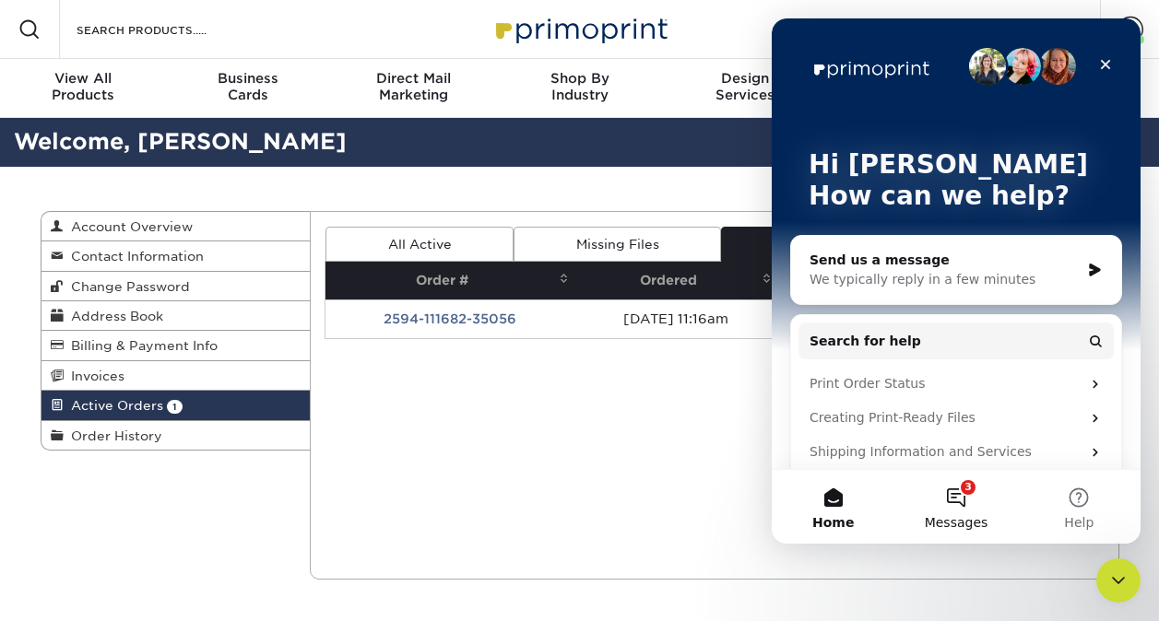
click at [959, 490] on button "3 Messages" at bounding box center [955, 507] width 123 height 74
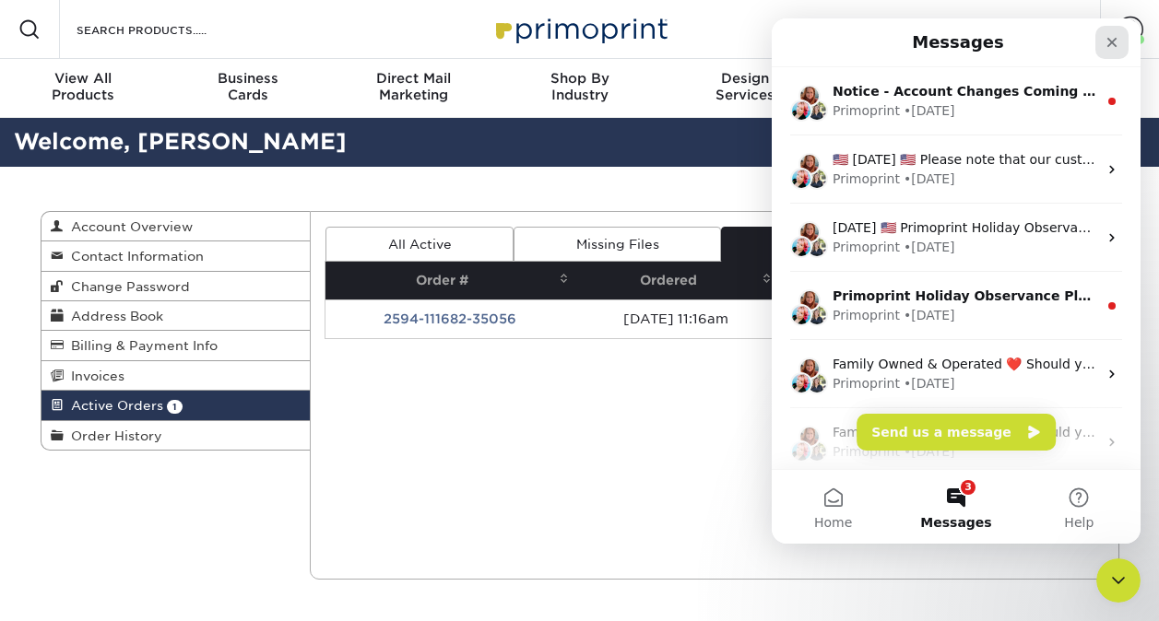
click at [1109, 42] on icon "Close" at bounding box center [1111, 42] width 15 height 15
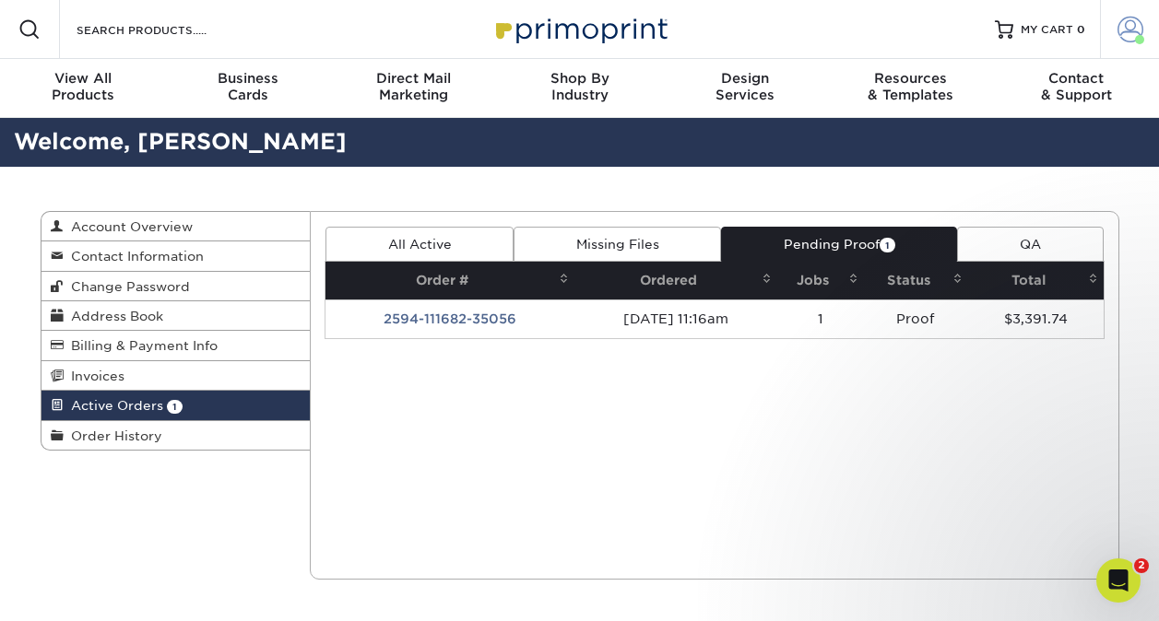
click at [1133, 31] on span at bounding box center [1130, 30] width 26 height 26
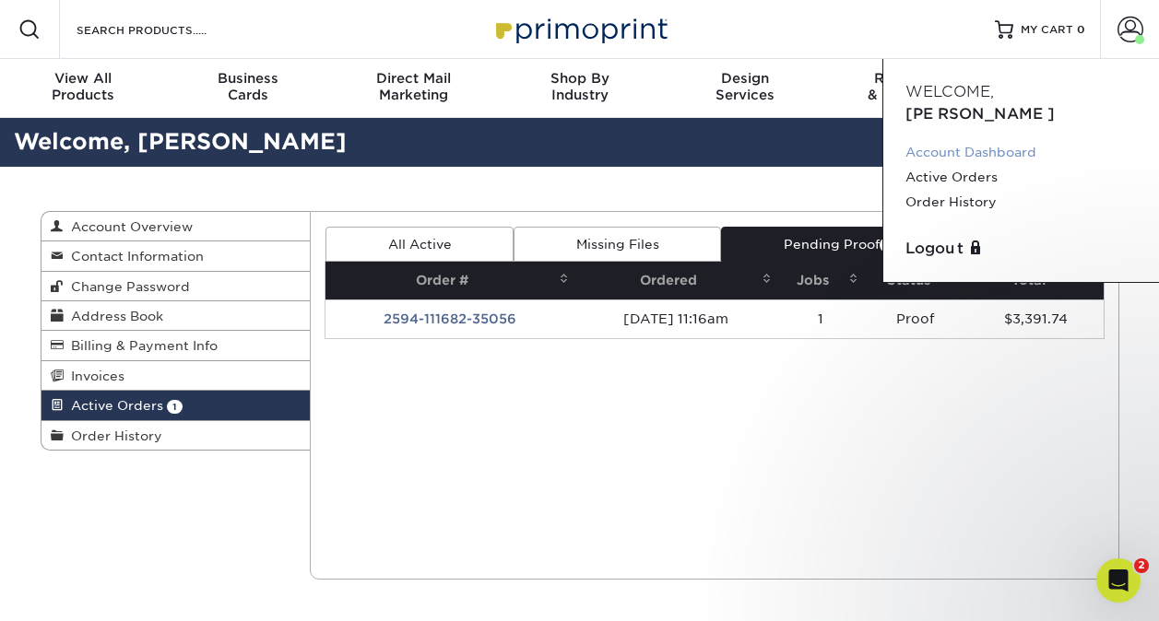
click at [1005, 140] on link "Account Dashboard" at bounding box center [1020, 152] width 231 height 25
